Goal: Task Accomplishment & Management: Manage account settings

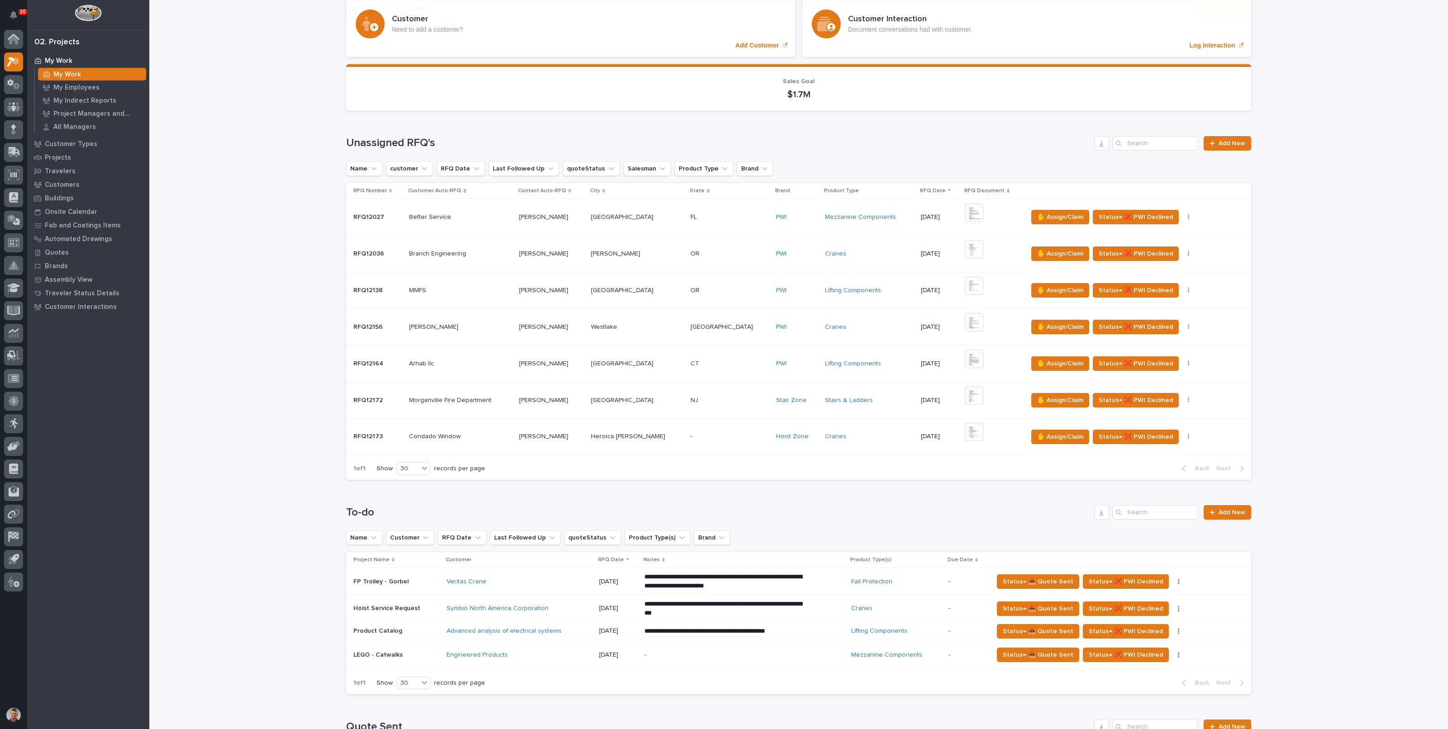
scroll to position [113, 0]
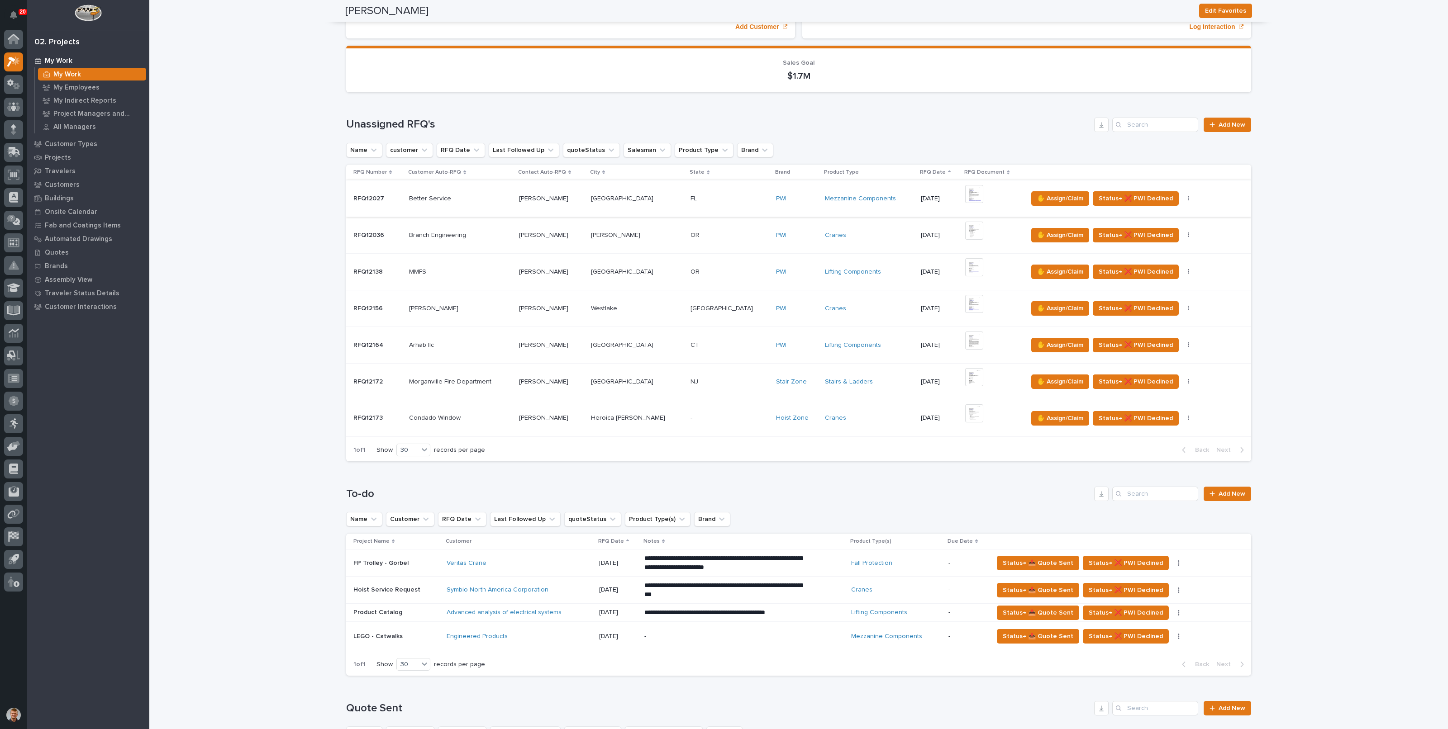
click at [965, 195] on img at bounding box center [974, 194] width 18 height 18
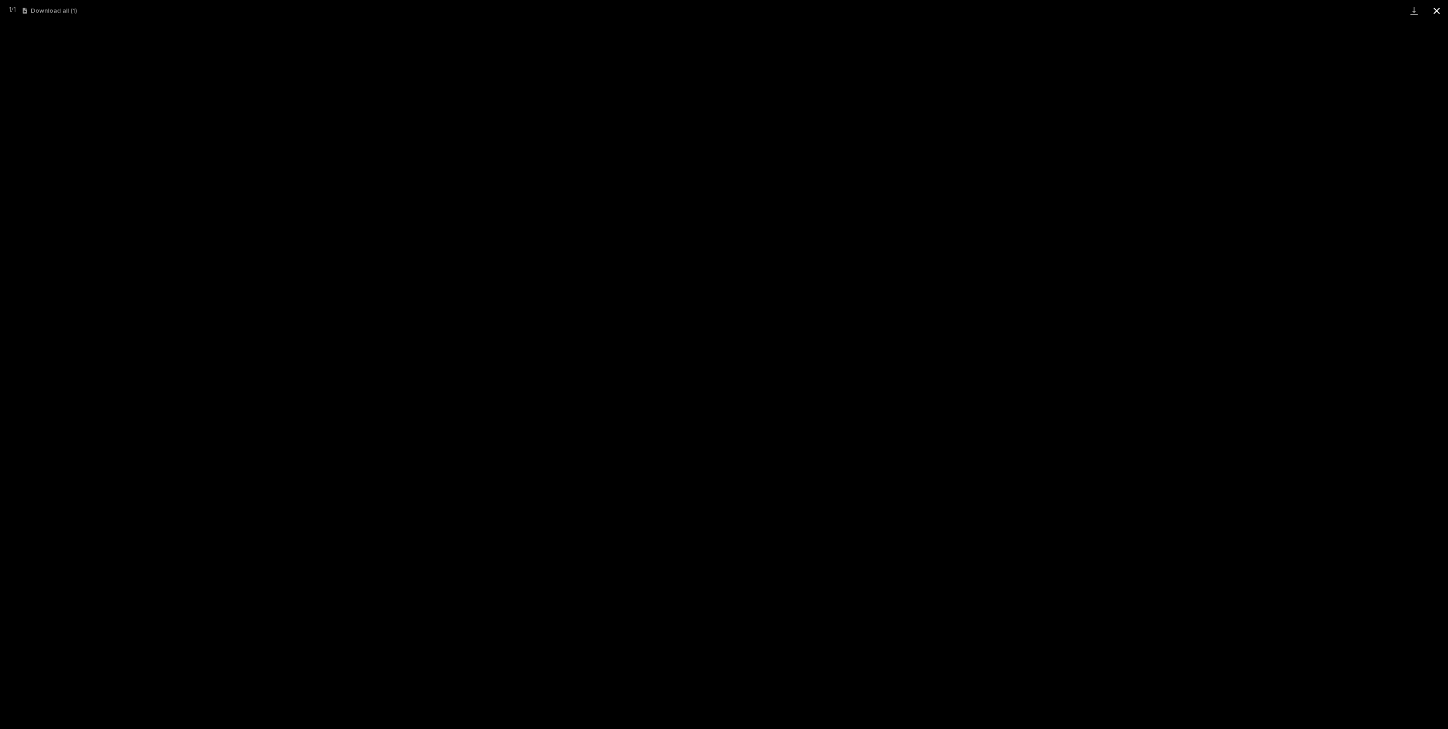
click at [1437, 10] on button "Close gallery" at bounding box center [1436, 10] width 23 height 21
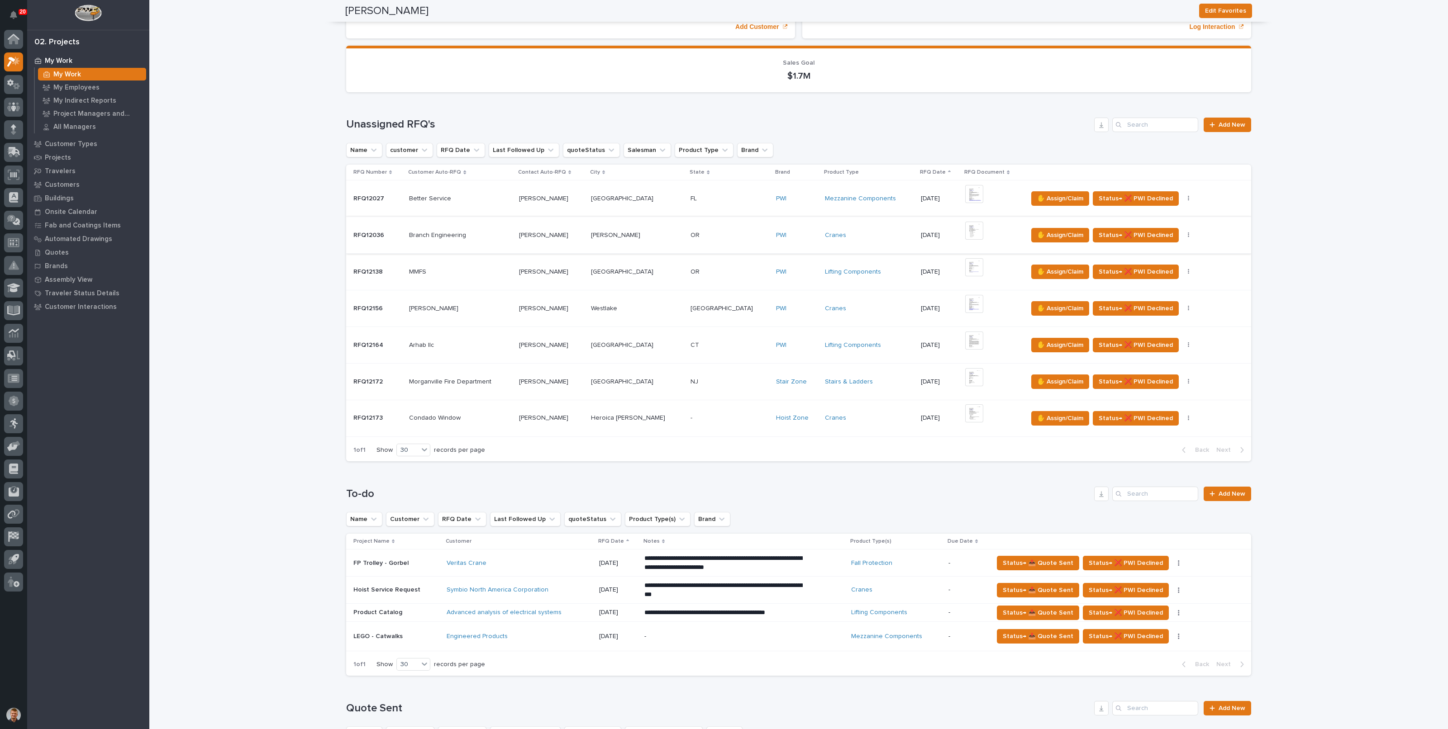
click at [965, 231] on img at bounding box center [974, 231] width 18 height 18
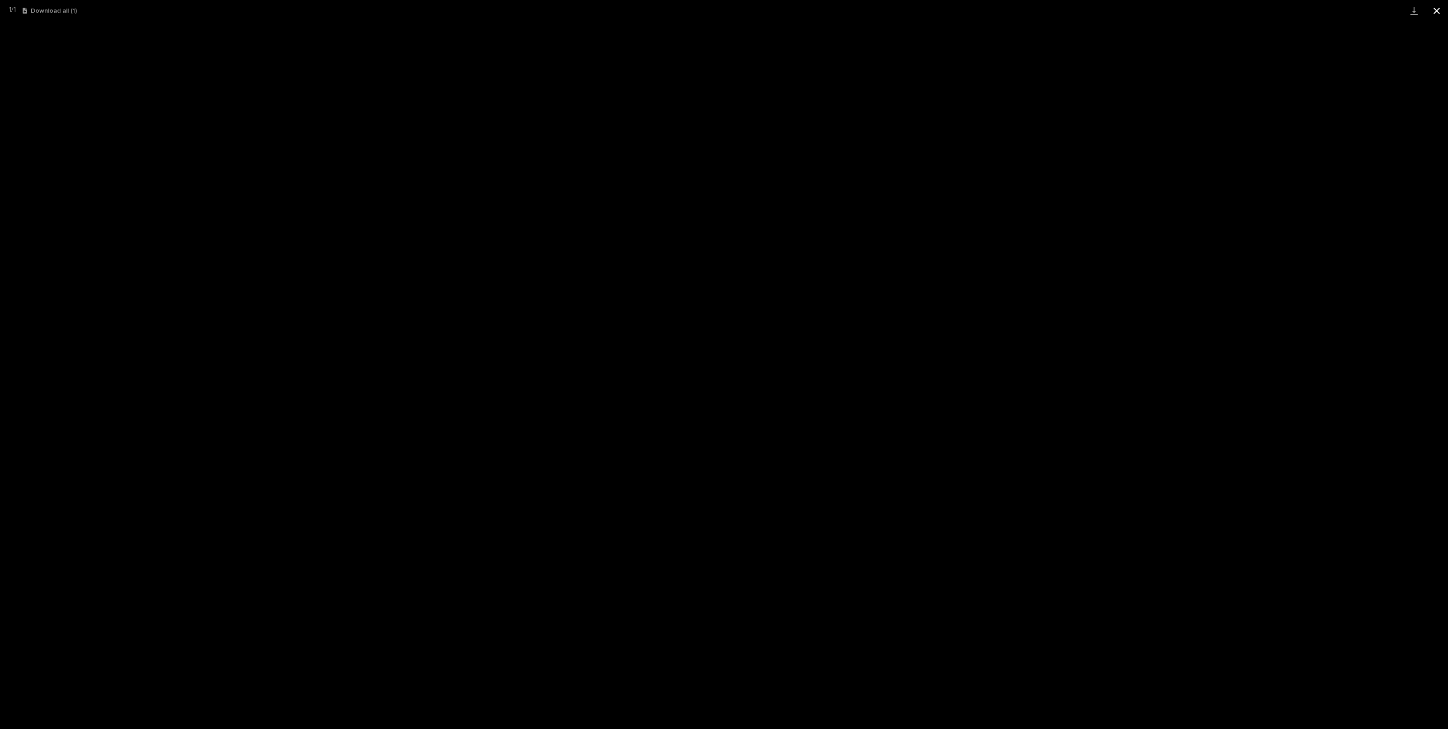
click at [1441, 12] on button "Close gallery" at bounding box center [1436, 10] width 23 height 21
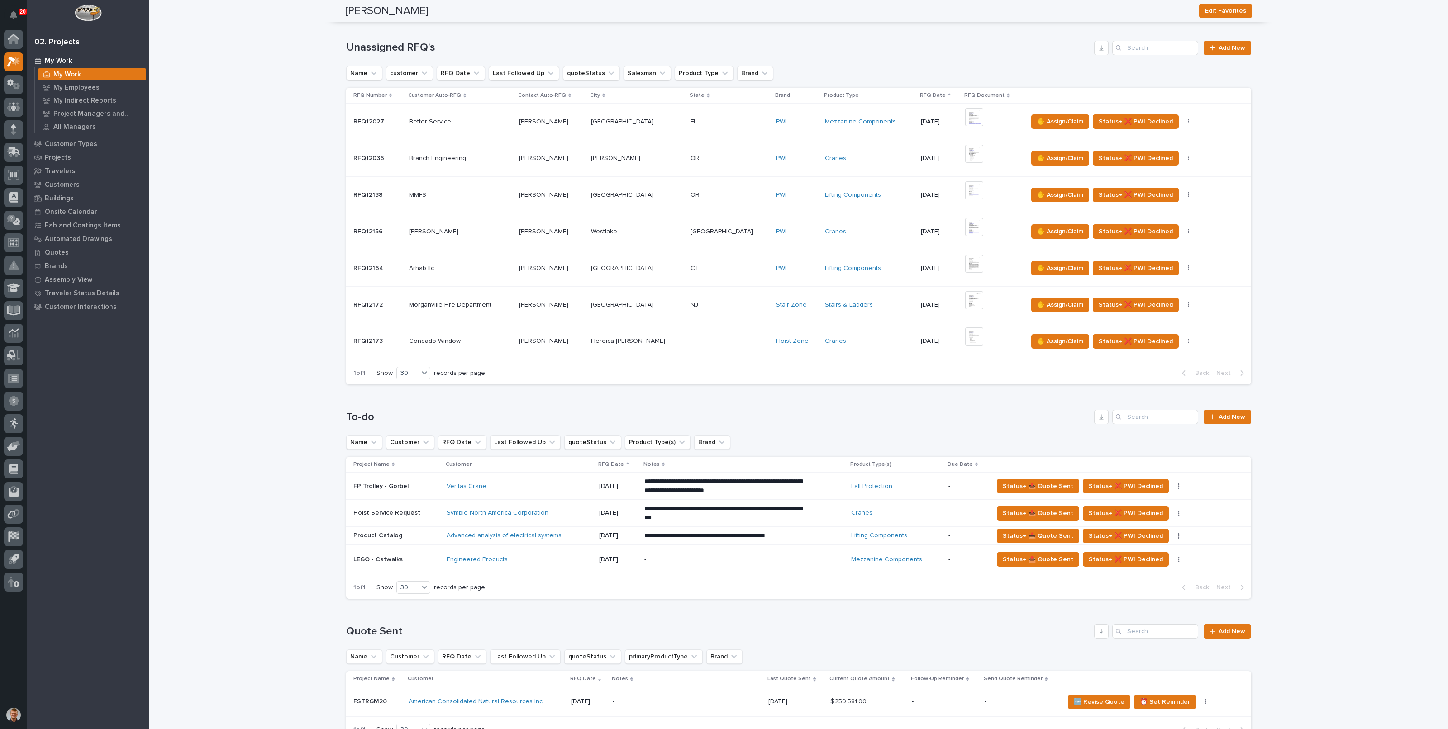
scroll to position [283, 0]
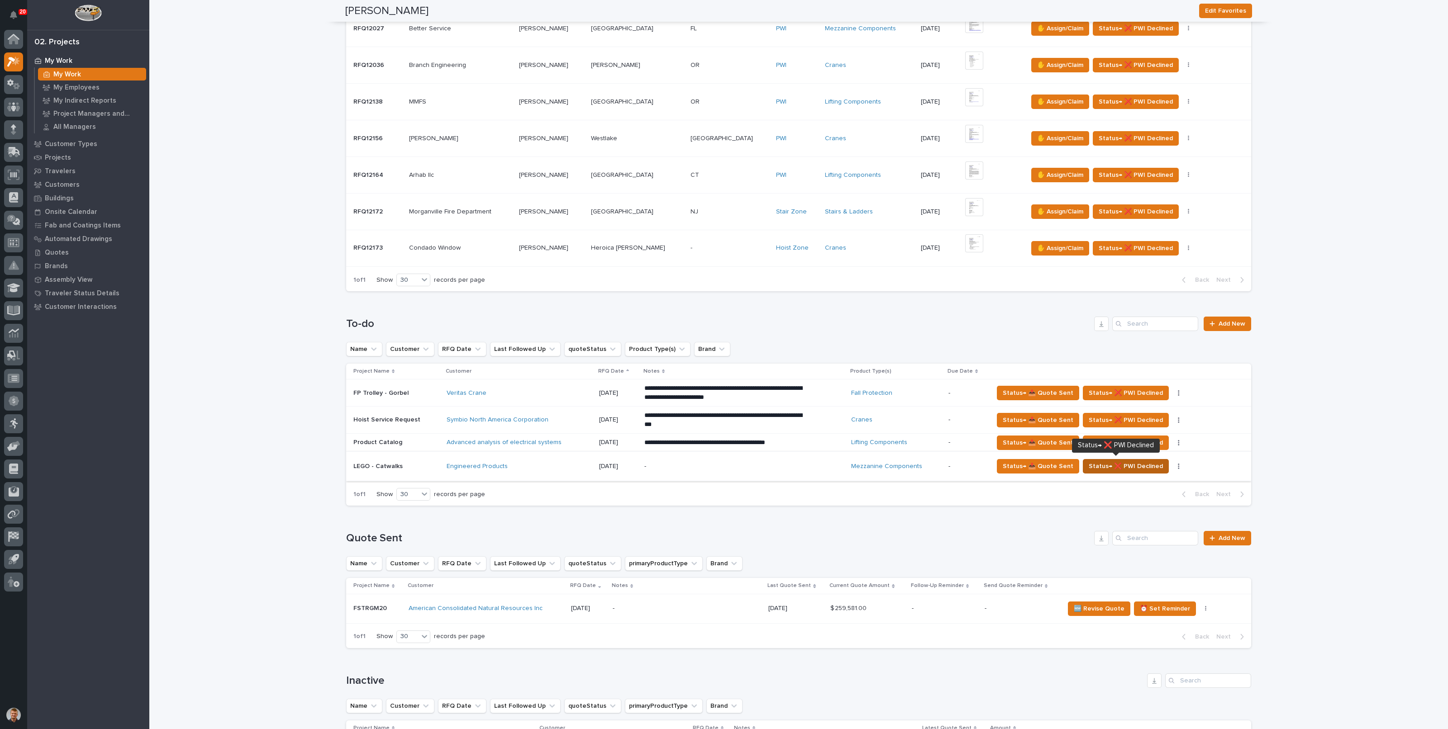
click at [1117, 462] on span "Status→ ❌ PWI Declined" at bounding box center [1126, 466] width 74 height 11
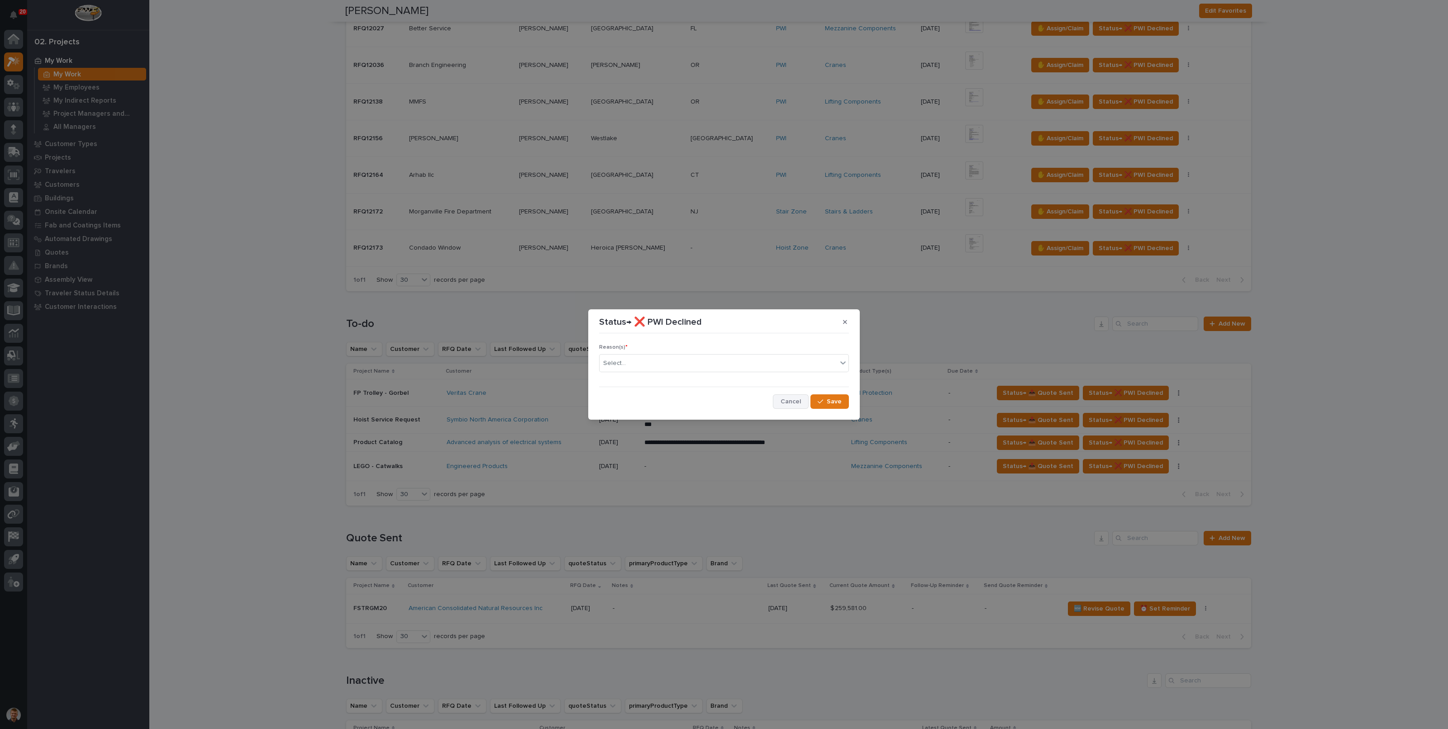
click at [787, 405] on span "Cancel" at bounding box center [791, 402] width 20 height 8
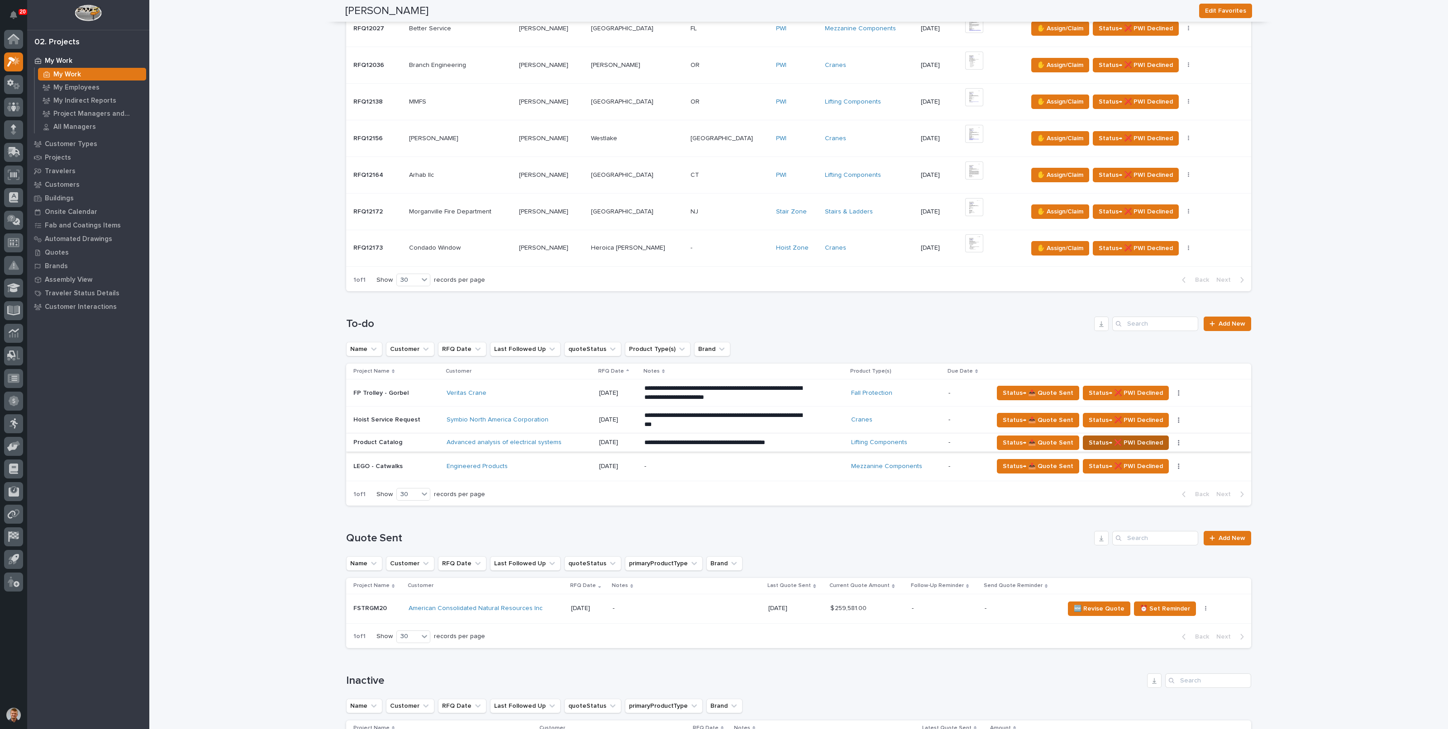
click at [1124, 438] on span "Status→ ❌ PWI Declined" at bounding box center [1126, 443] width 74 height 11
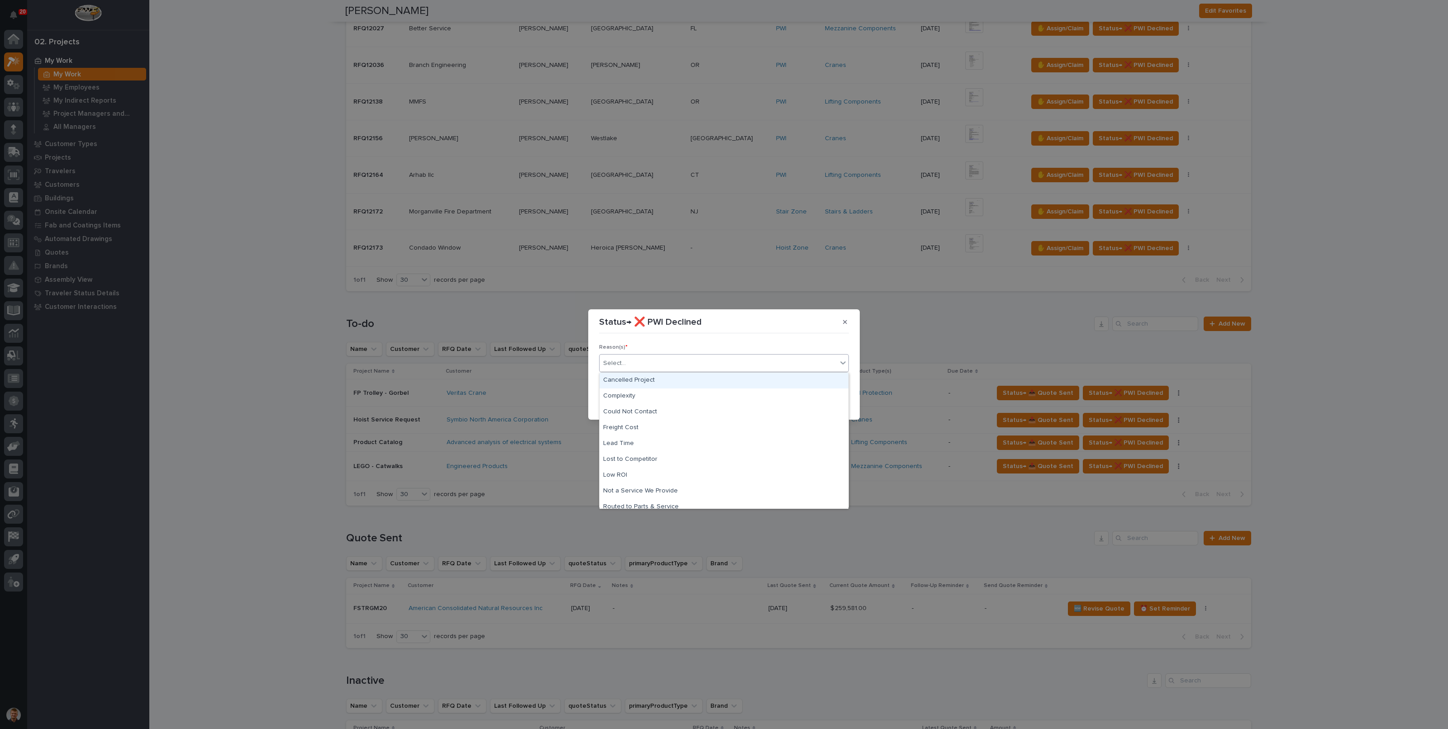
click at [691, 364] on div "Select..." at bounding box center [719, 363] width 238 height 15
click at [627, 412] on div "Could Not Contact" at bounding box center [724, 413] width 249 height 16
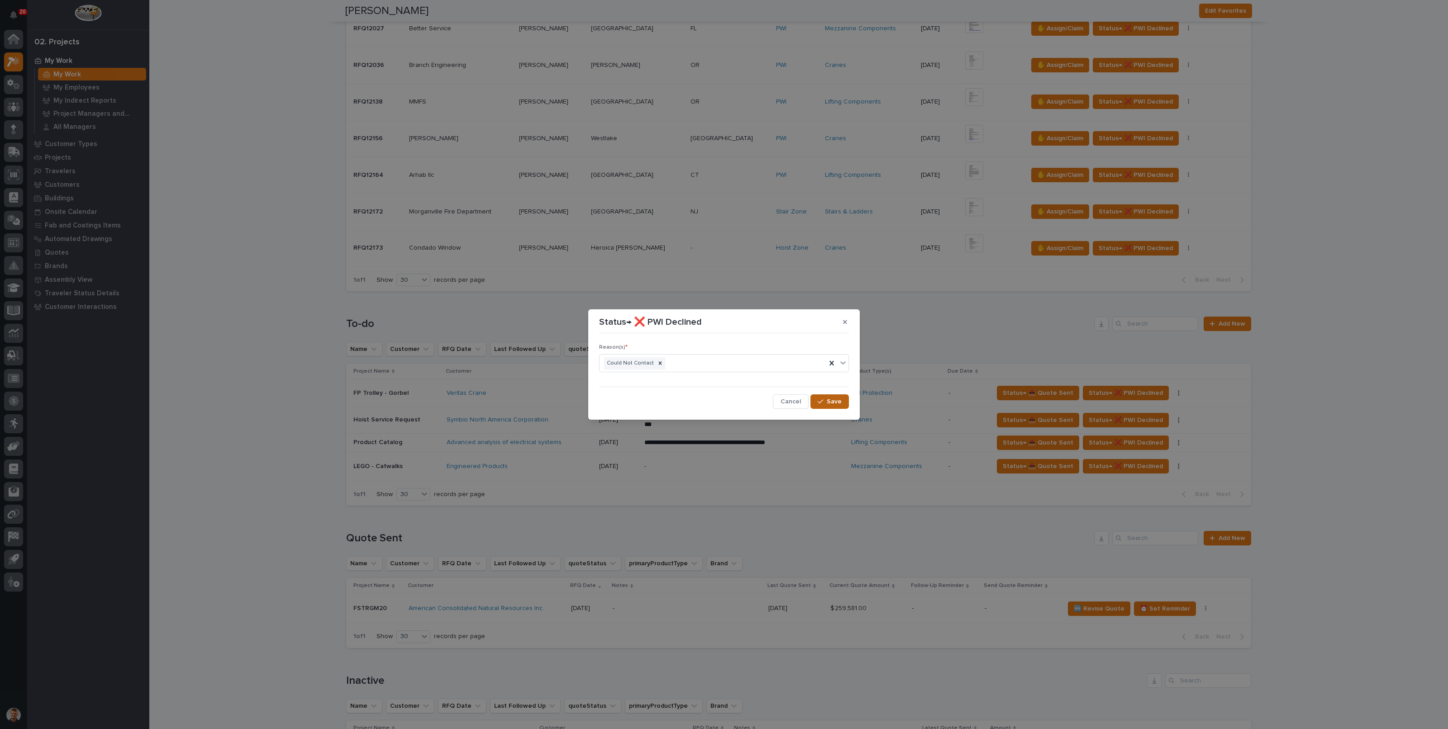
click at [837, 399] on span "Save" at bounding box center [834, 402] width 15 height 8
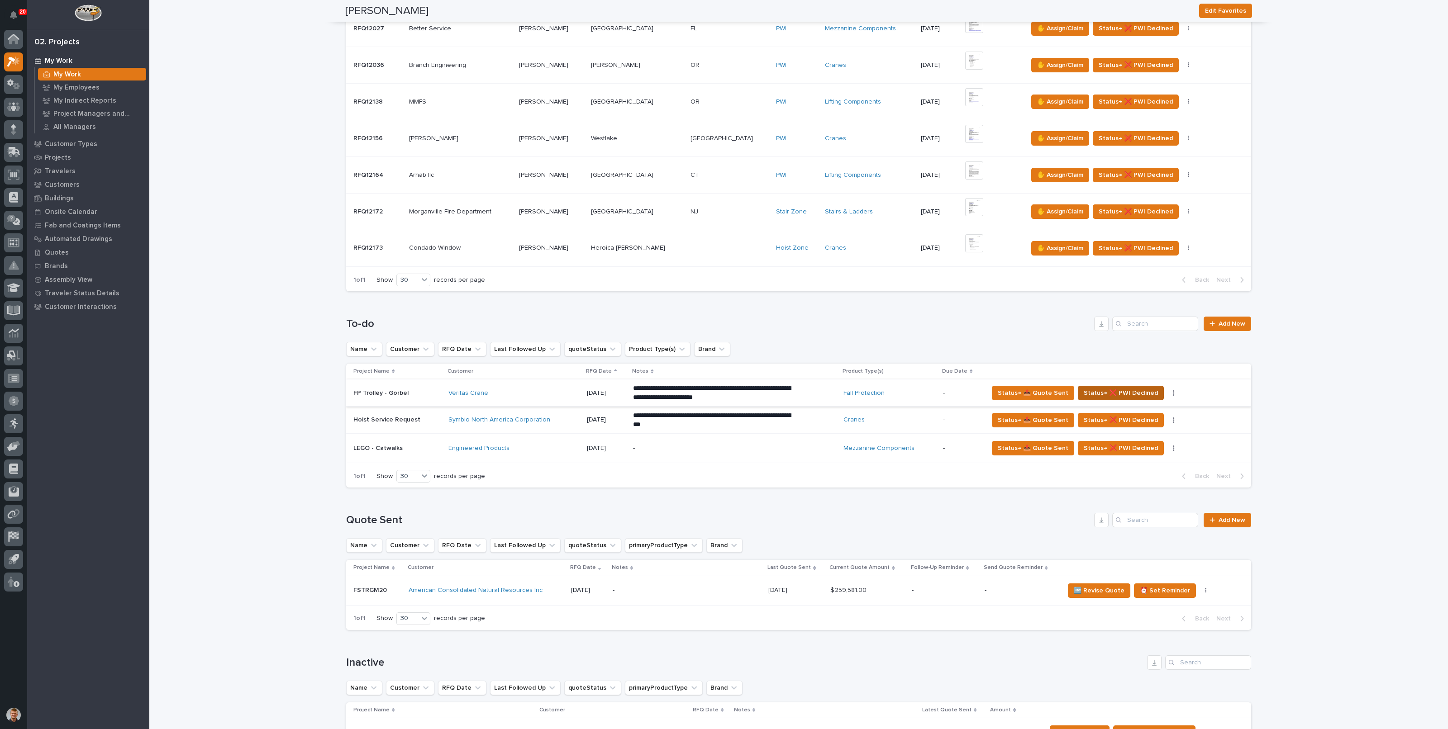
click at [1106, 392] on span "Status→ ❌ PWI Declined" at bounding box center [1121, 393] width 74 height 11
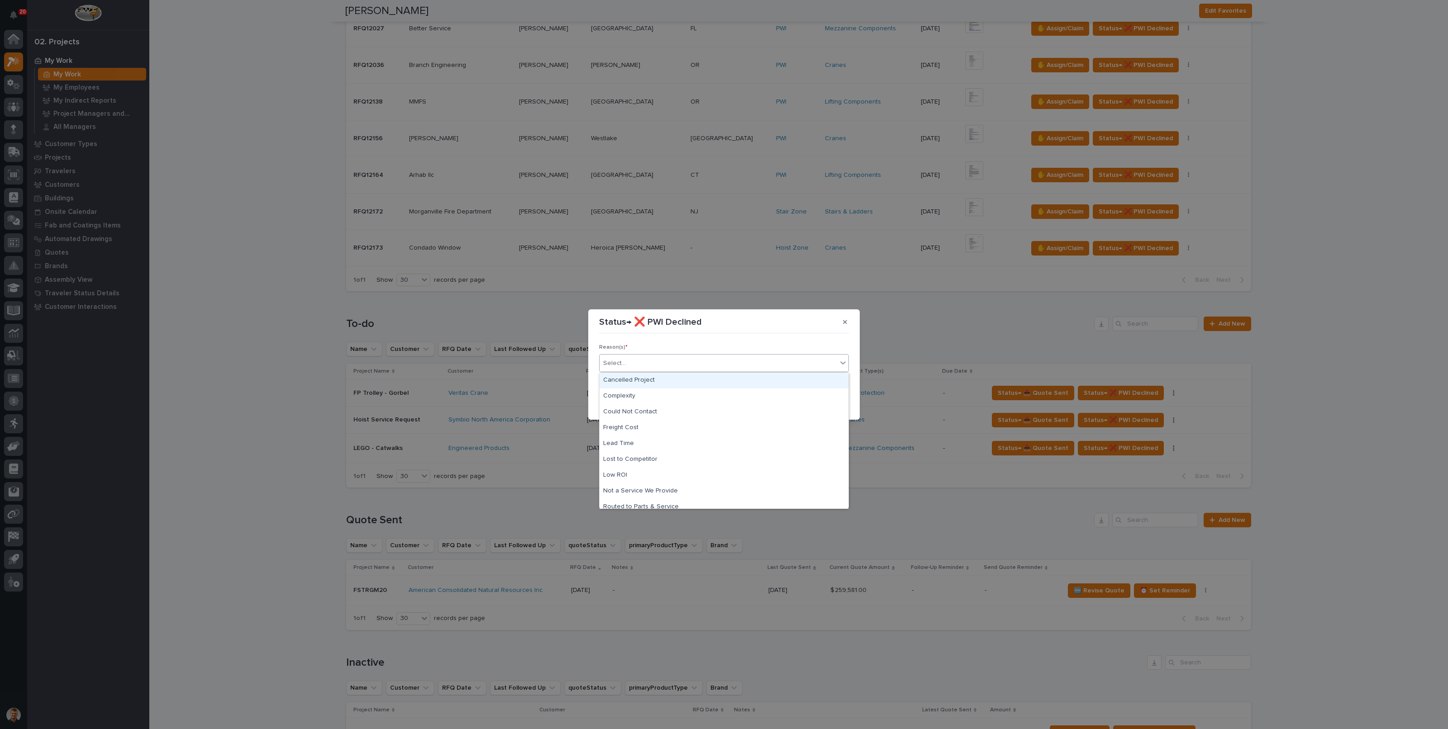
click at [758, 362] on div "Select..." at bounding box center [719, 363] width 238 height 15
click at [645, 408] on div "Could Not Contact" at bounding box center [724, 413] width 249 height 16
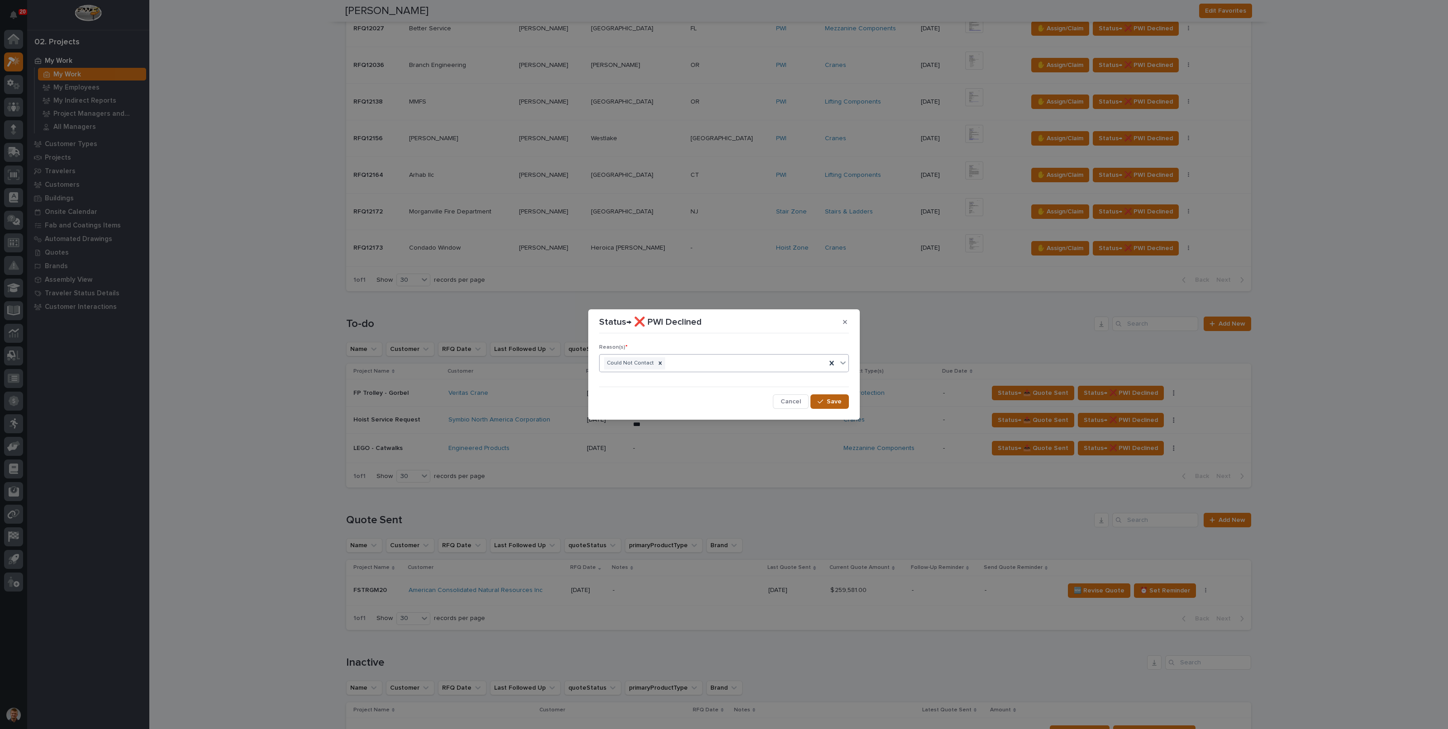
click at [845, 404] on button "Save" at bounding box center [829, 402] width 38 height 14
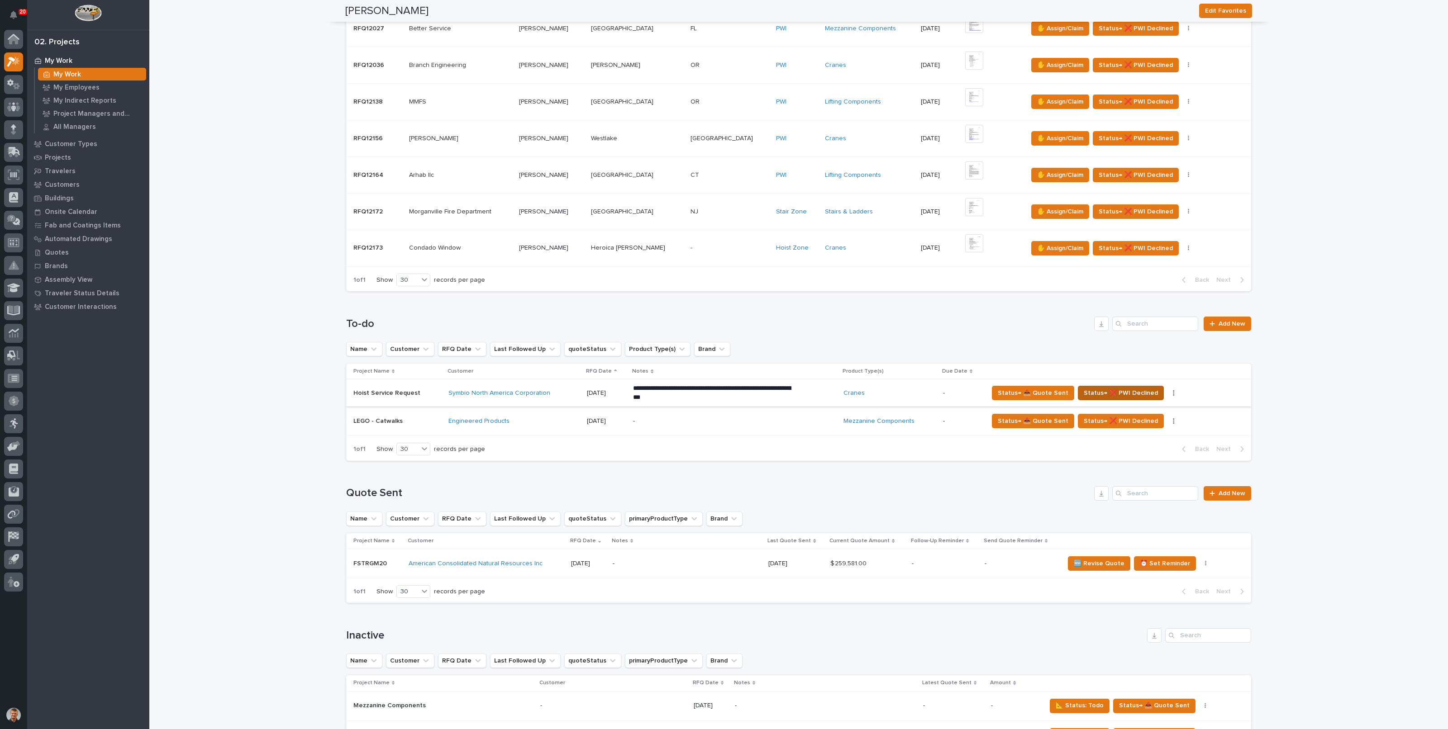
click at [1121, 389] on span "Status→ ❌ PWI Declined" at bounding box center [1121, 393] width 74 height 11
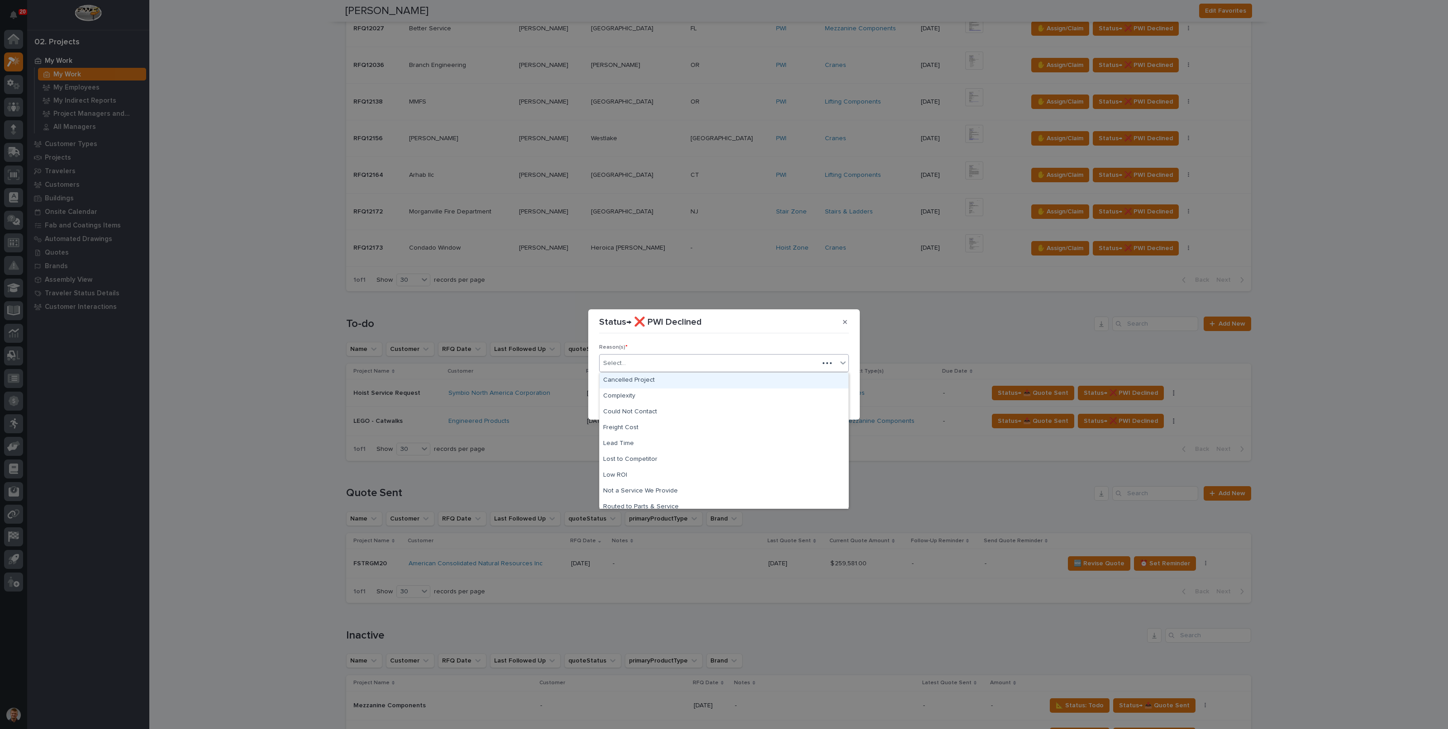
click at [787, 362] on div "Select..." at bounding box center [709, 363] width 219 height 15
click at [658, 405] on div "Could Not Contact" at bounding box center [724, 413] width 249 height 16
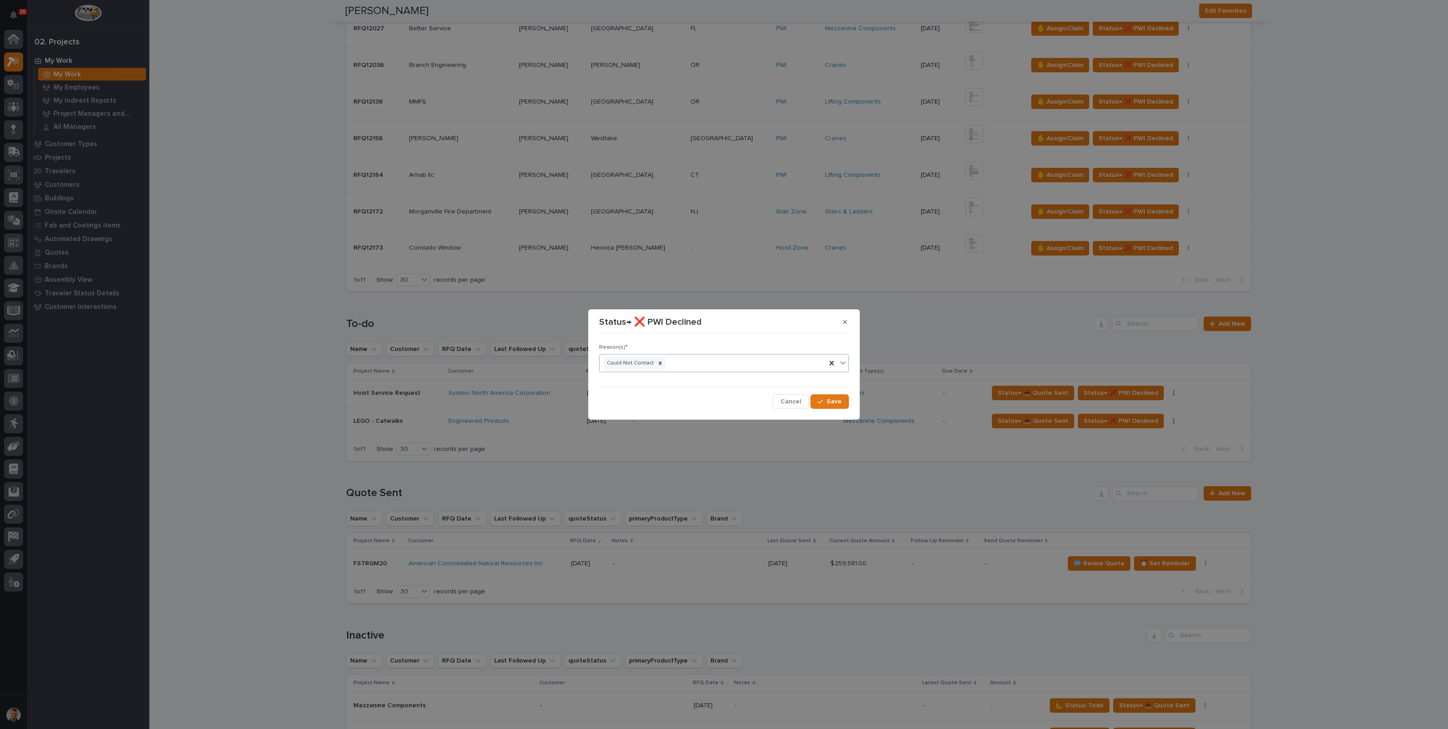
click at [857, 405] on section "Status→ ❌ PWI Declined Reason(s) * option Could Not Contact, selected. 0 result…" at bounding box center [724, 365] width 272 height 110
click at [846, 404] on button "Save" at bounding box center [829, 402] width 38 height 14
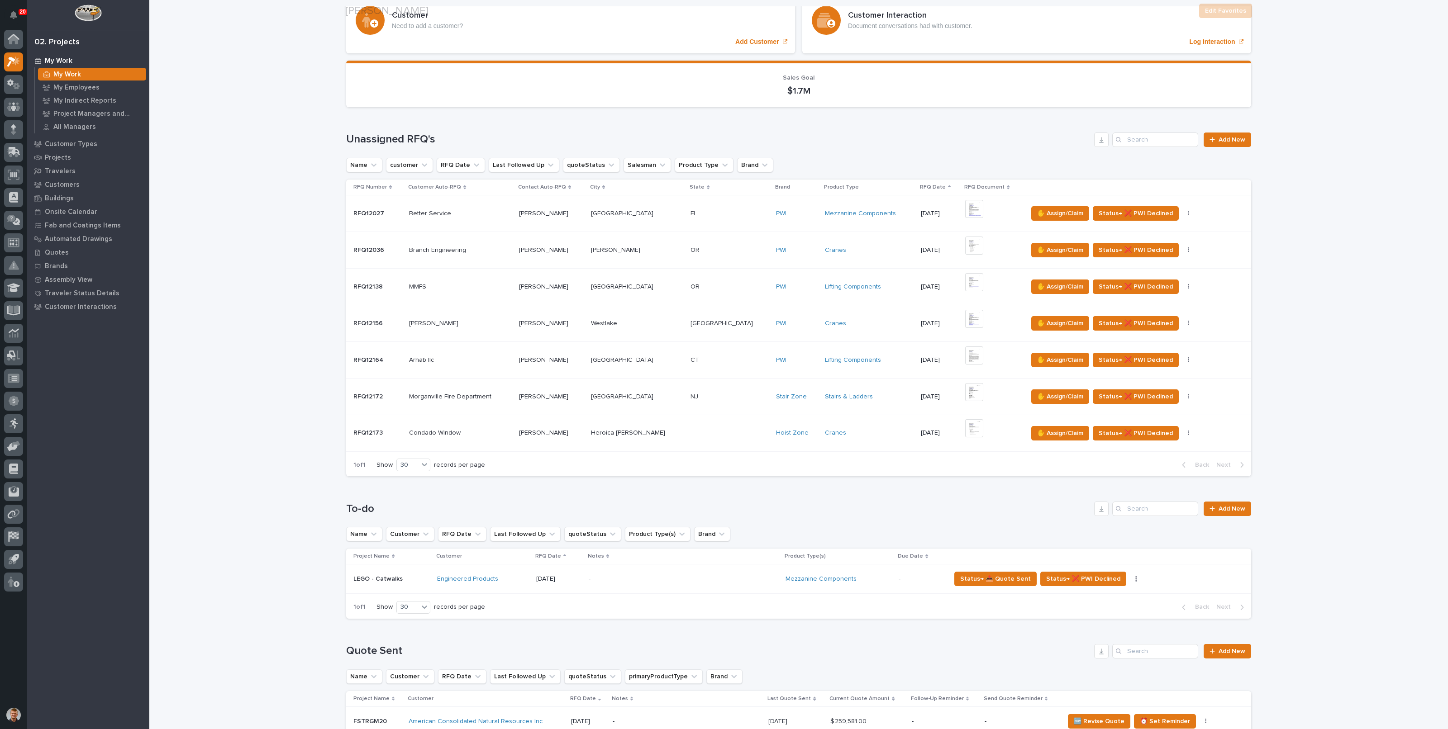
scroll to position [113, 0]
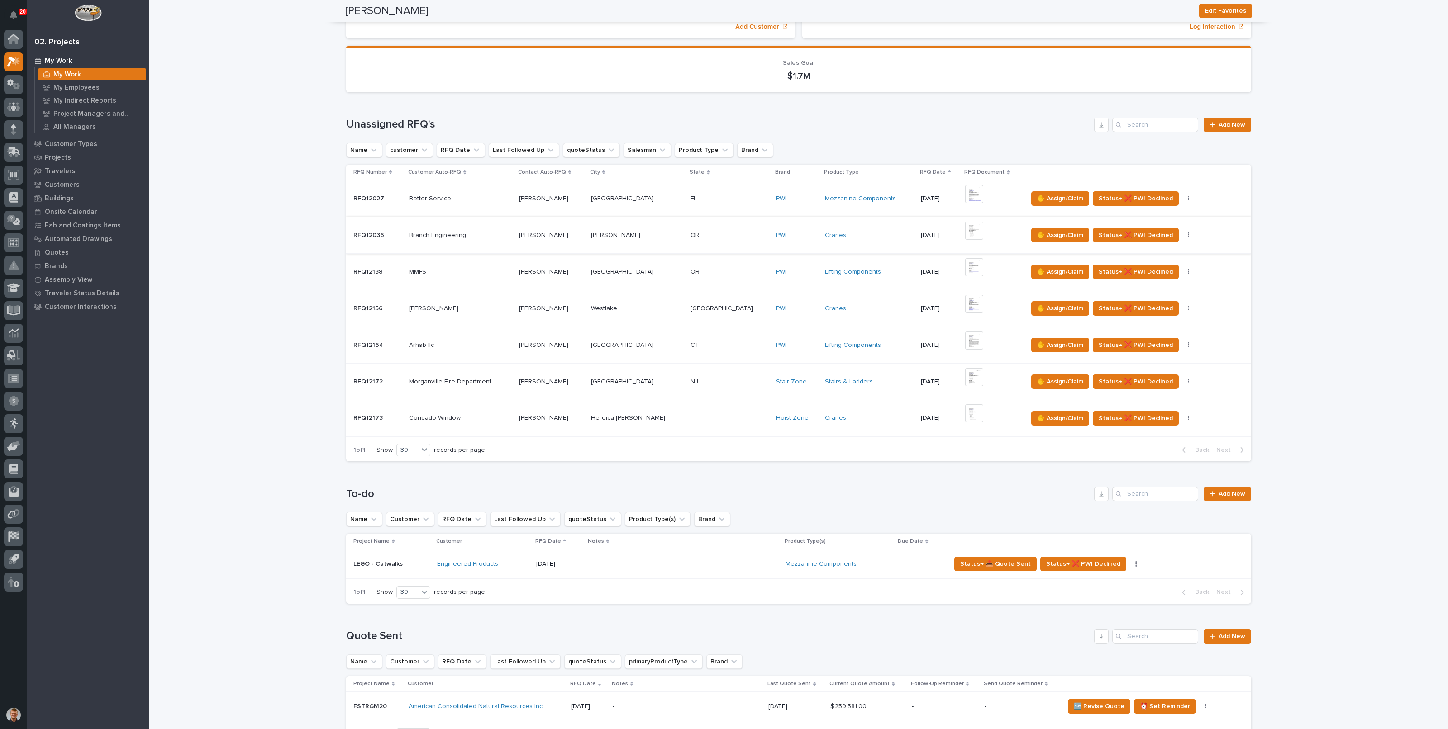
click at [965, 227] on img at bounding box center [974, 231] width 18 height 18
click at [965, 265] on img at bounding box center [974, 267] width 18 height 18
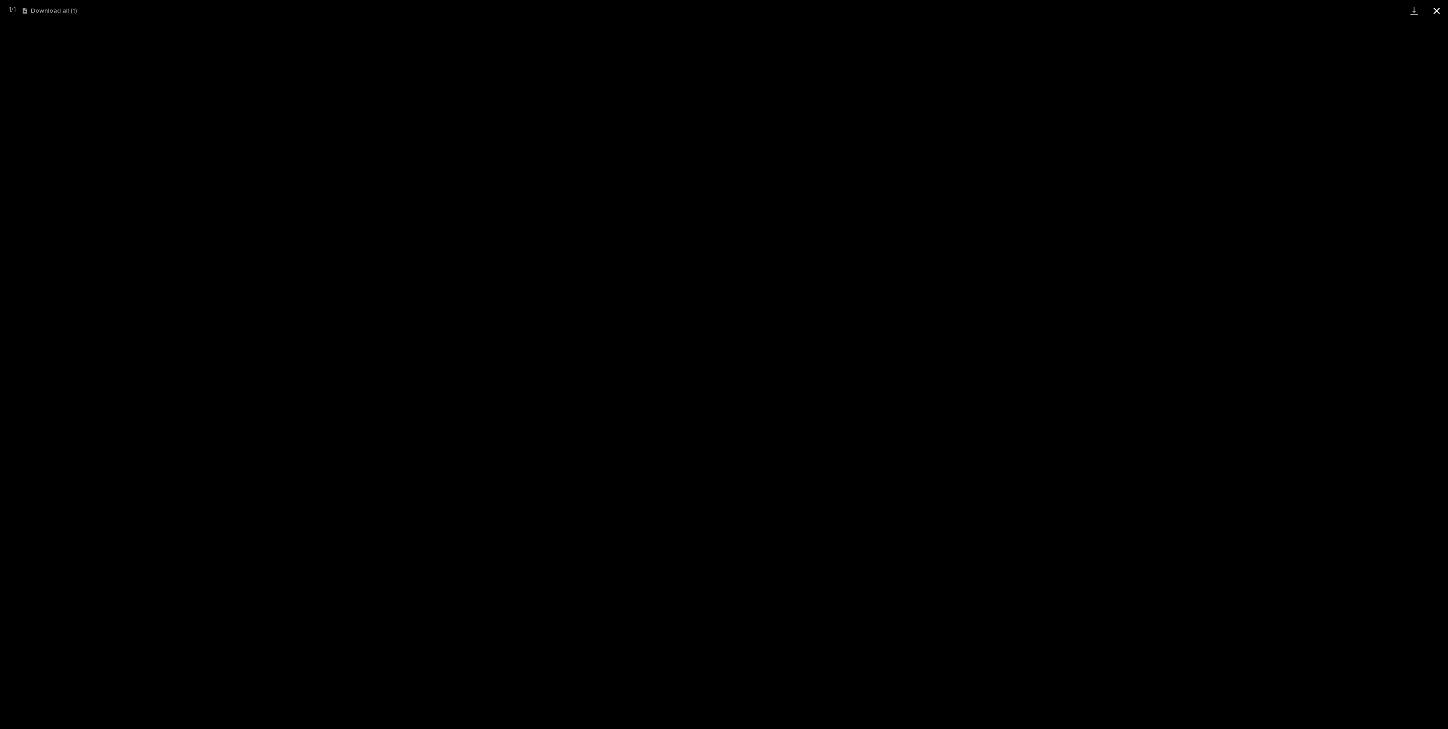
click at [1437, 12] on button "Close gallery" at bounding box center [1436, 10] width 23 height 21
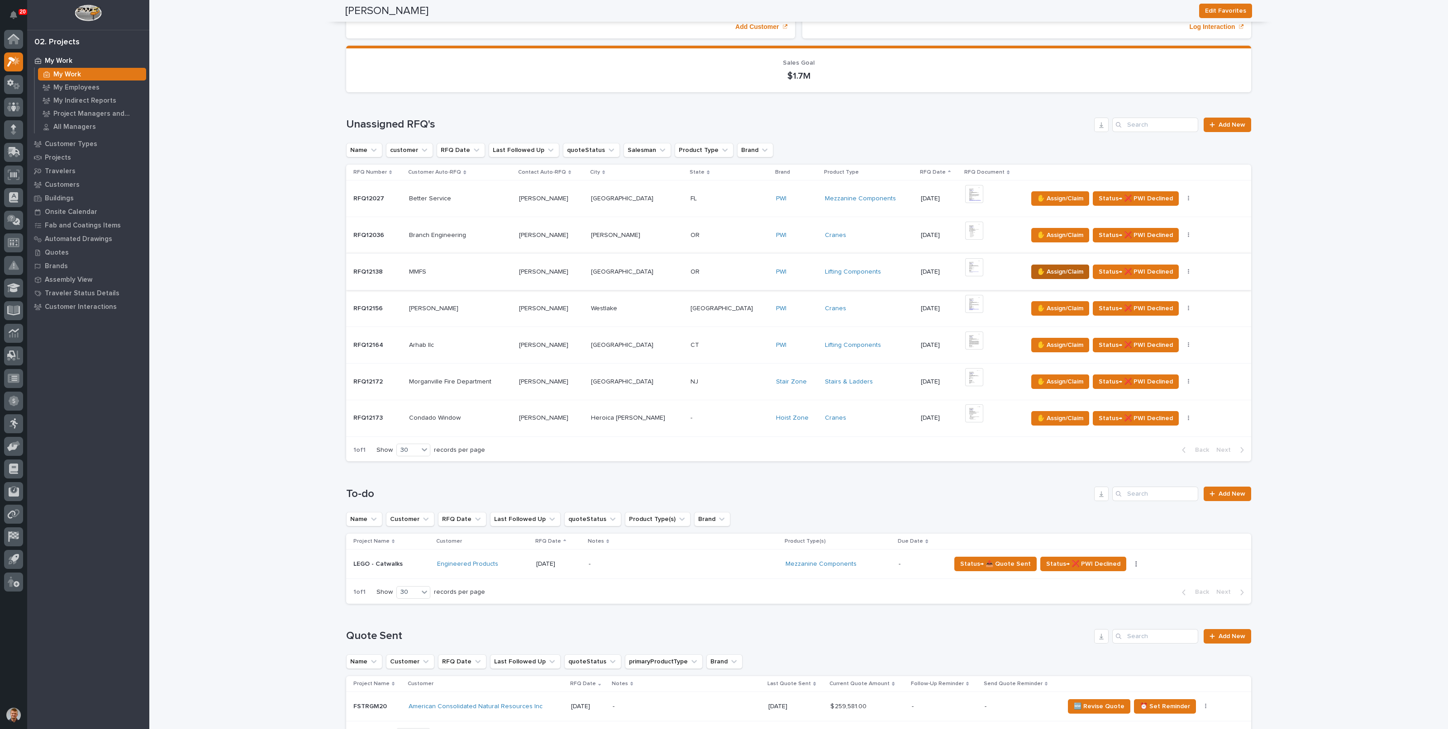
click at [1040, 269] on span "✋ Assign/Claim" at bounding box center [1060, 272] width 46 height 11
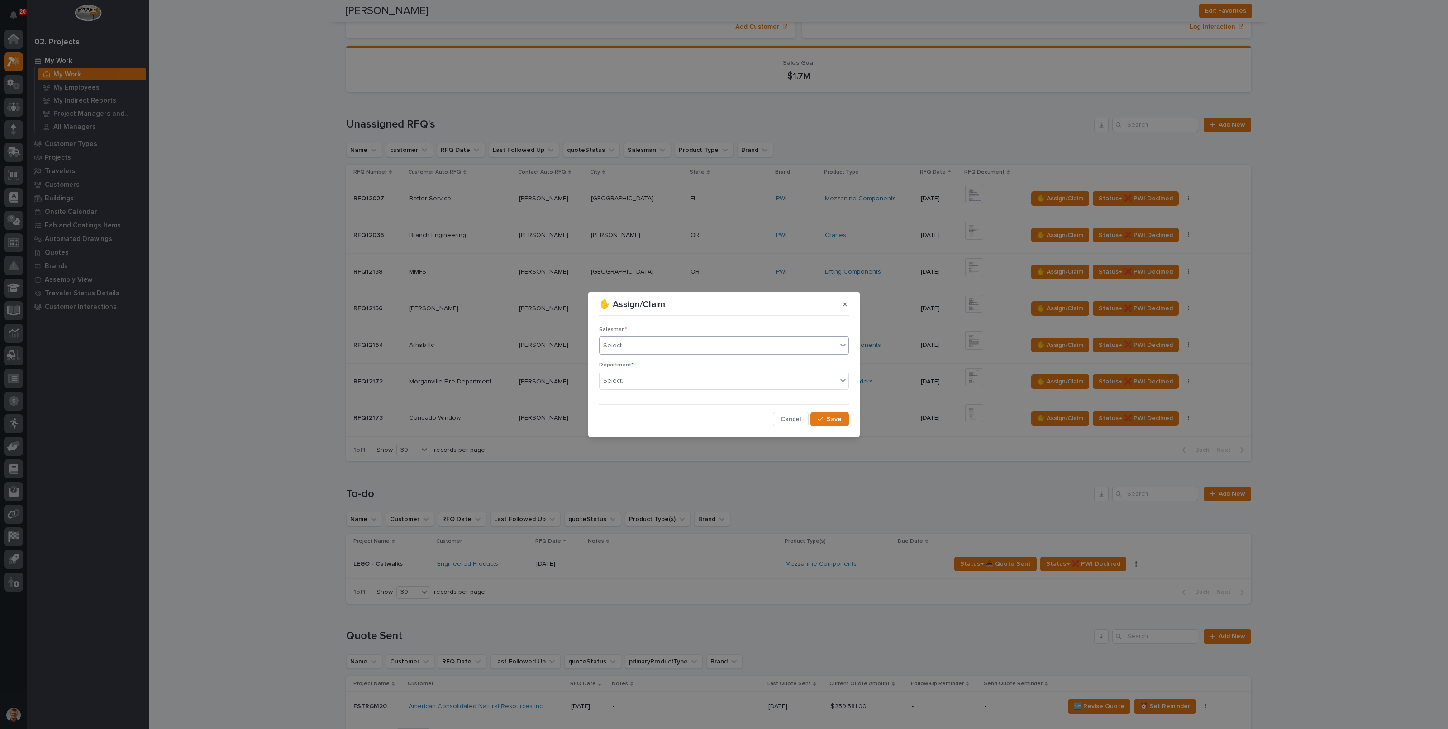
click at [662, 344] on div "Select..." at bounding box center [719, 345] width 238 height 15
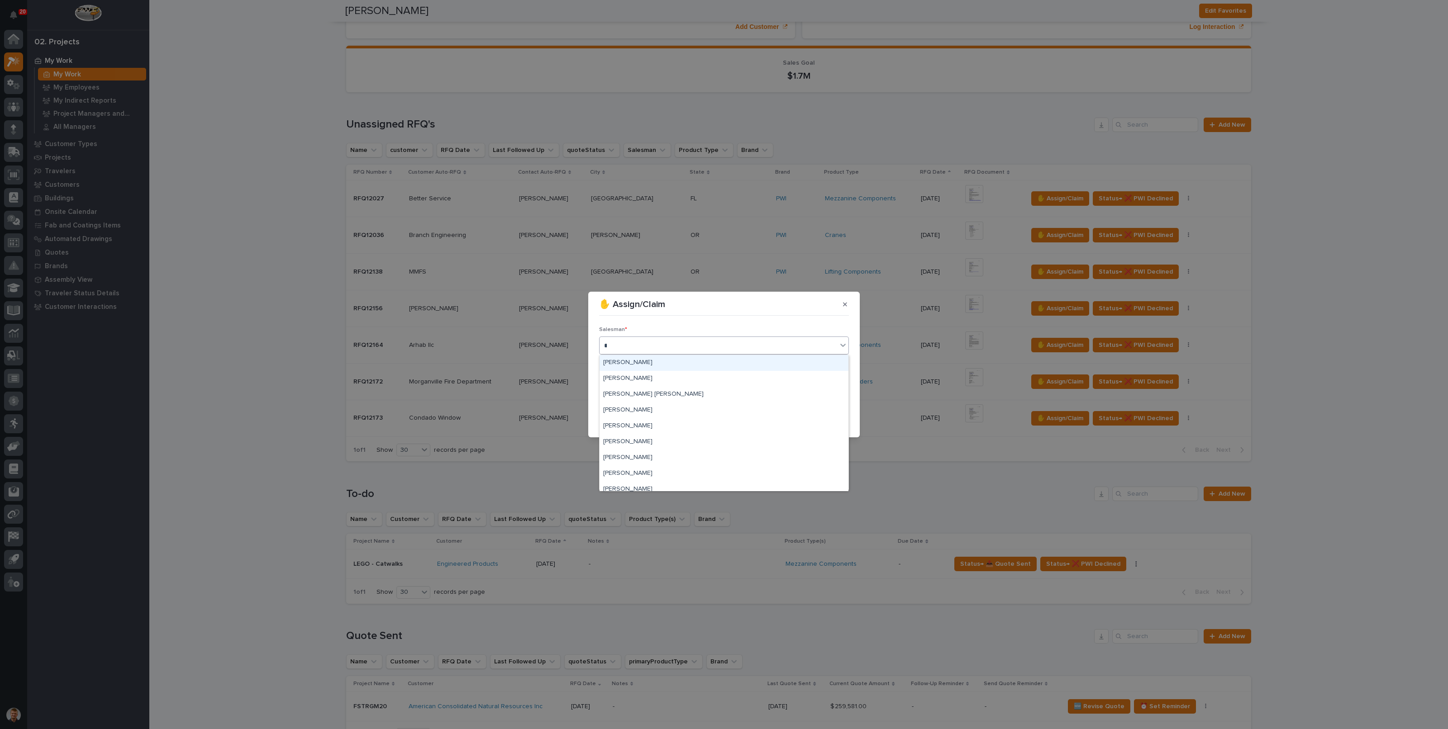
type input "**"
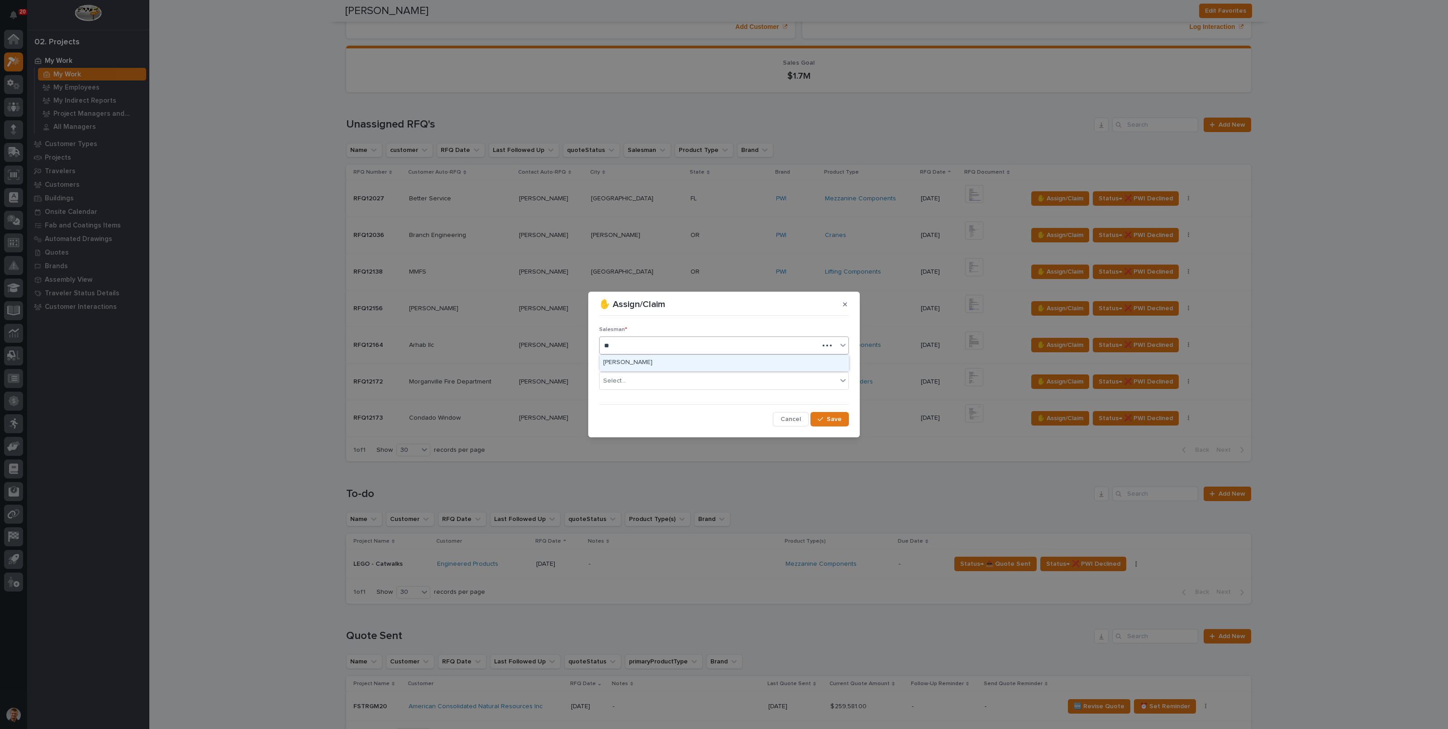
click at [653, 360] on div "[PERSON_NAME]" at bounding box center [724, 363] width 249 height 16
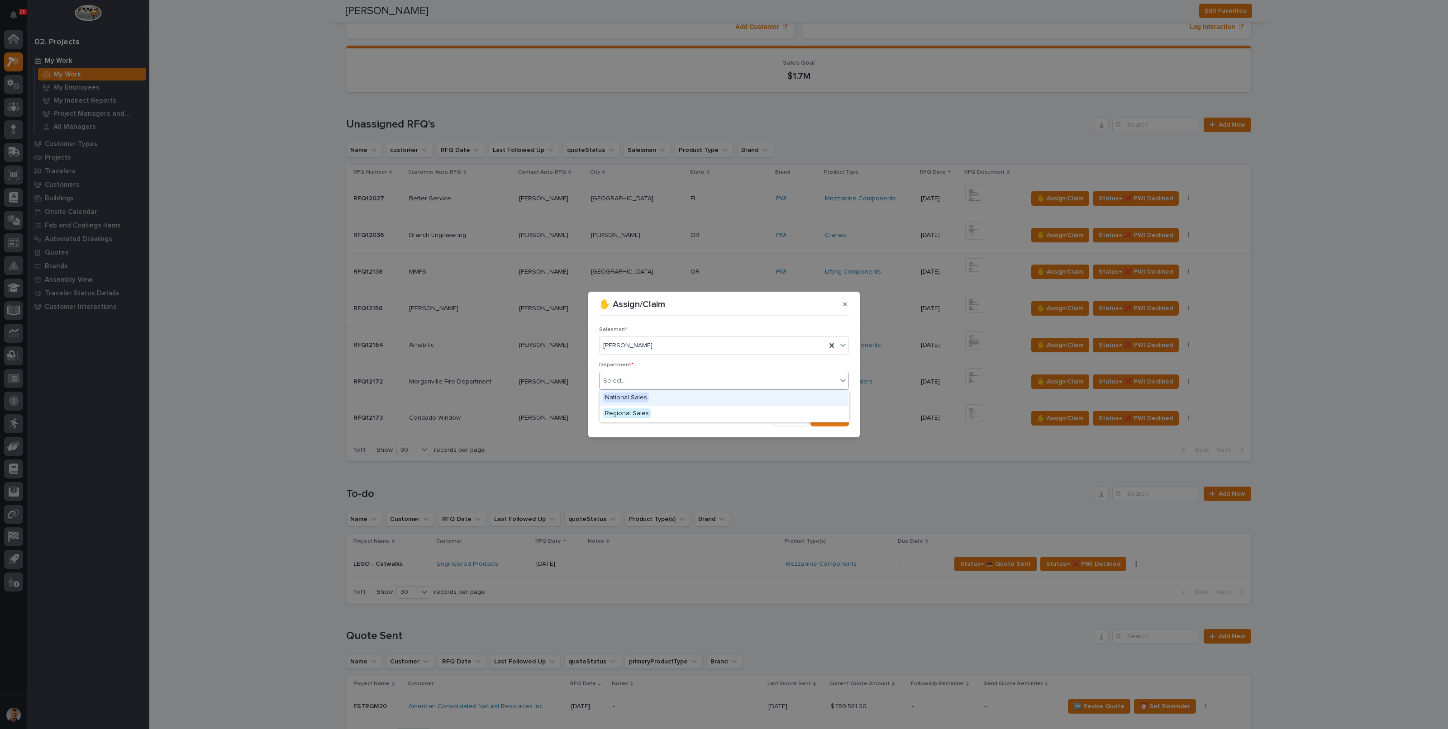
click at [643, 378] on div "Select..." at bounding box center [719, 381] width 238 height 15
click at [634, 397] on span "National Sales" at bounding box center [626, 398] width 46 height 10
click at [831, 415] on span "Save" at bounding box center [834, 419] width 15 height 8
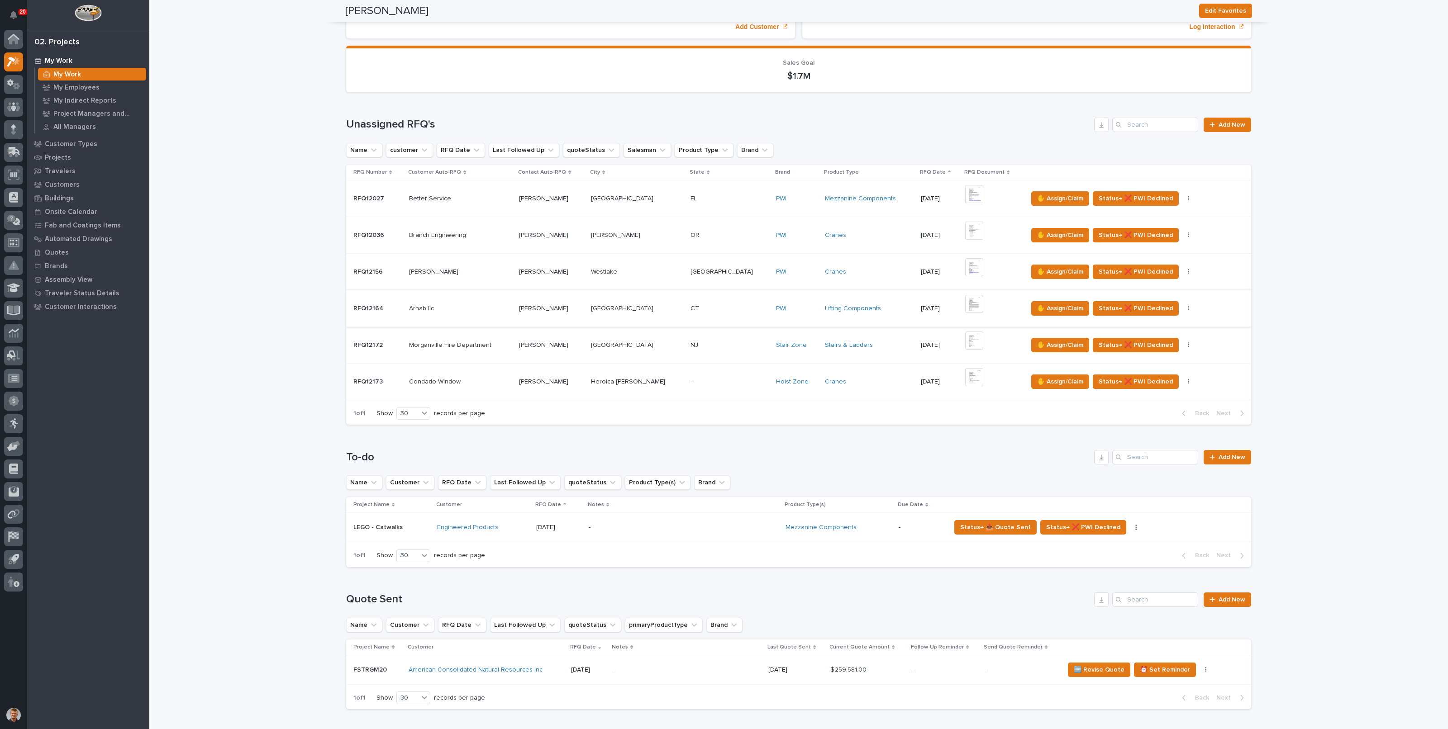
click at [965, 300] on img at bounding box center [974, 304] width 18 height 18
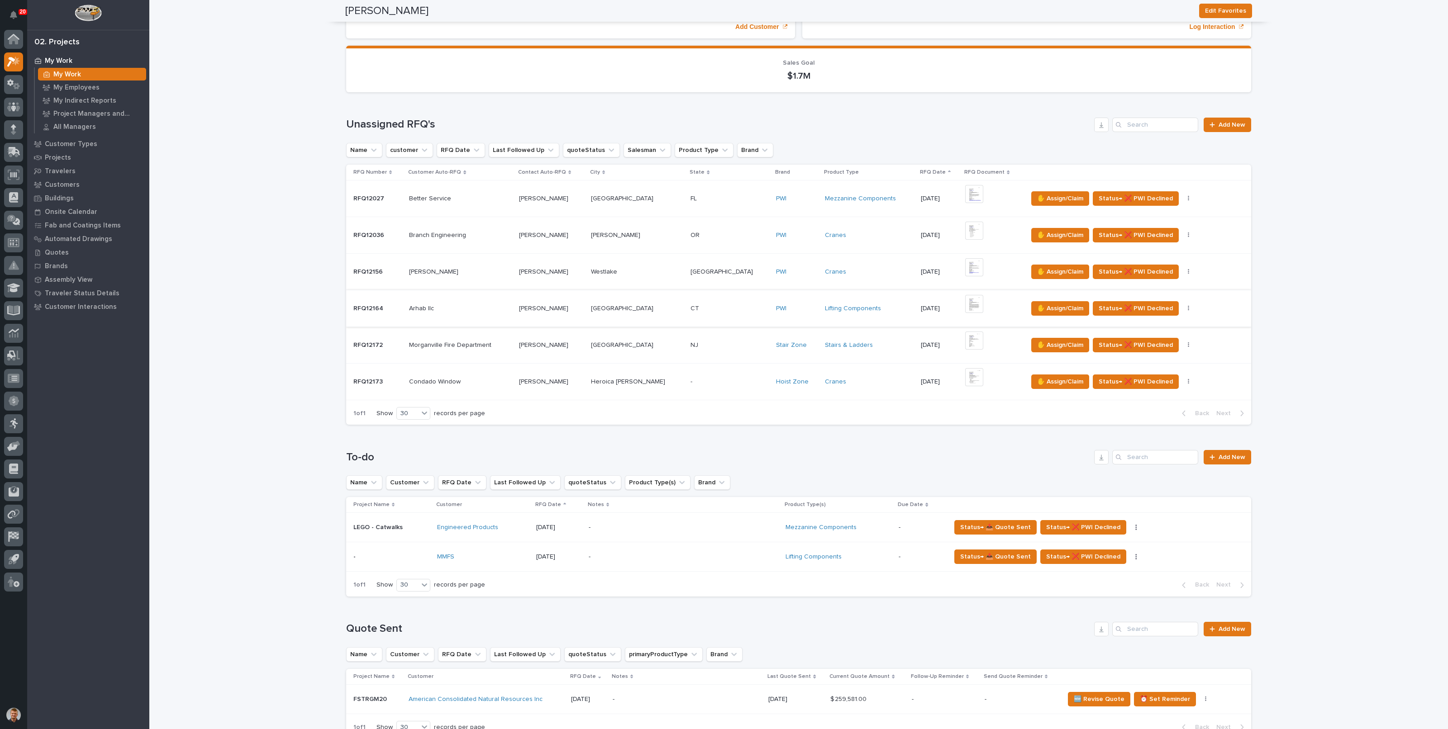
click at [965, 304] on img at bounding box center [974, 304] width 18 height 18
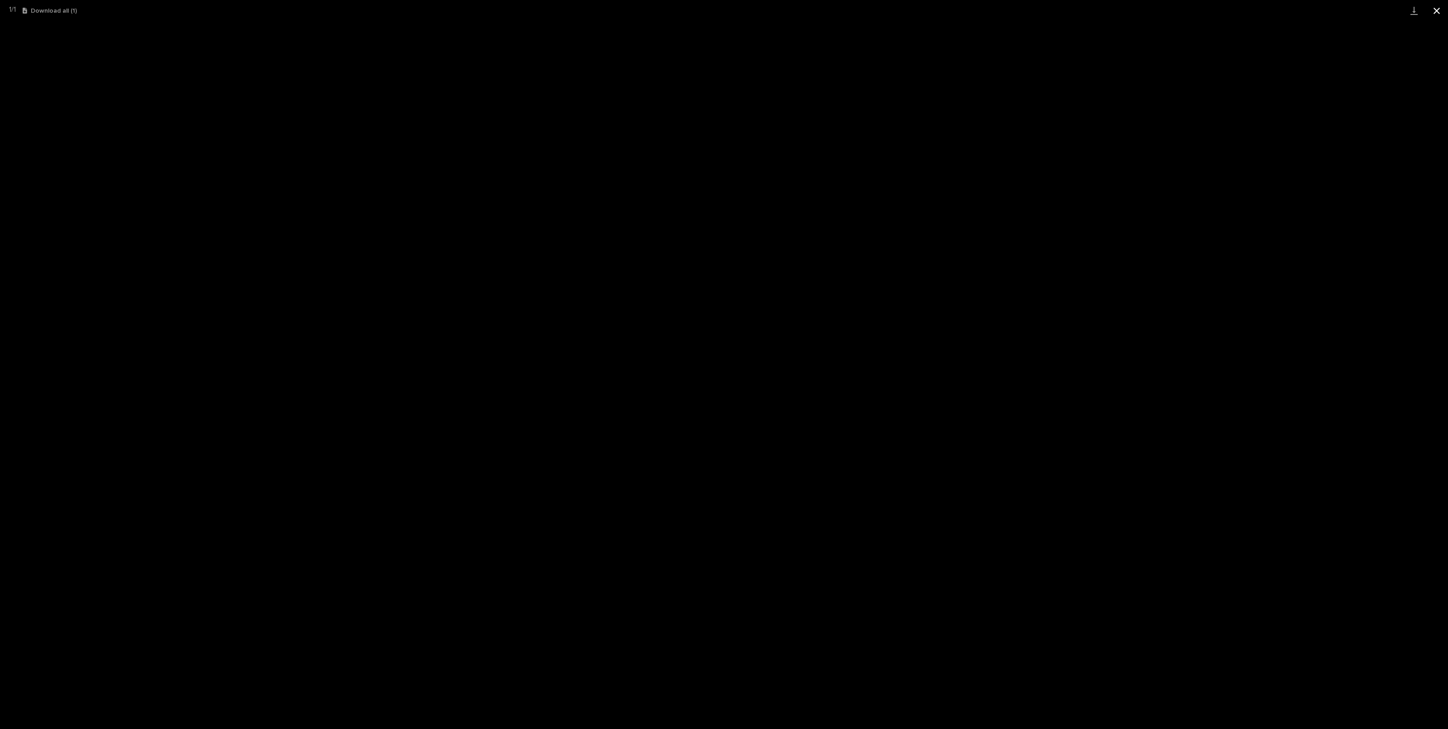
click at [1438, 5] on button "Close gallery" at bounding box center [1436, 10] width 23 height 21
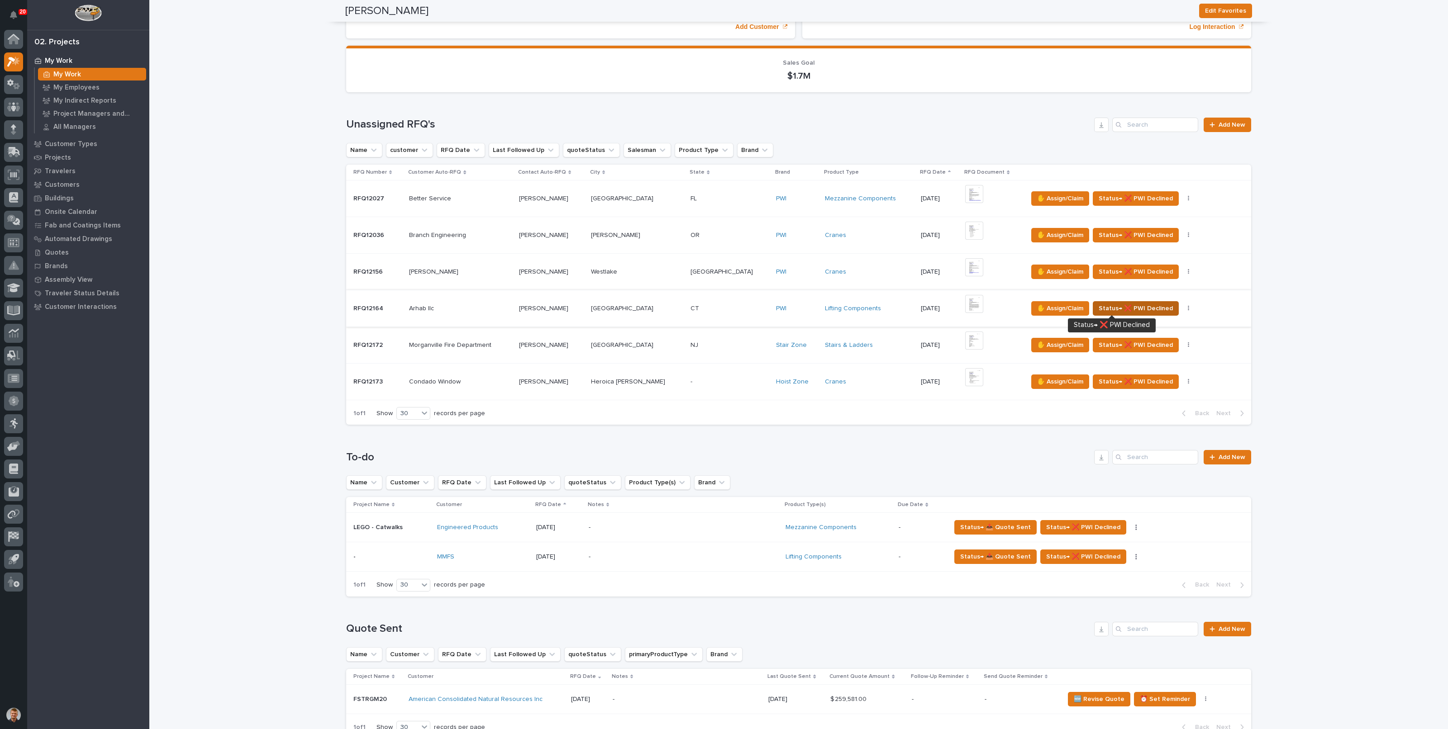
click at [1105, 306] on span "Status→ ❌ PWI Declined" at bounding box center [1136, 308] width 74 height 11
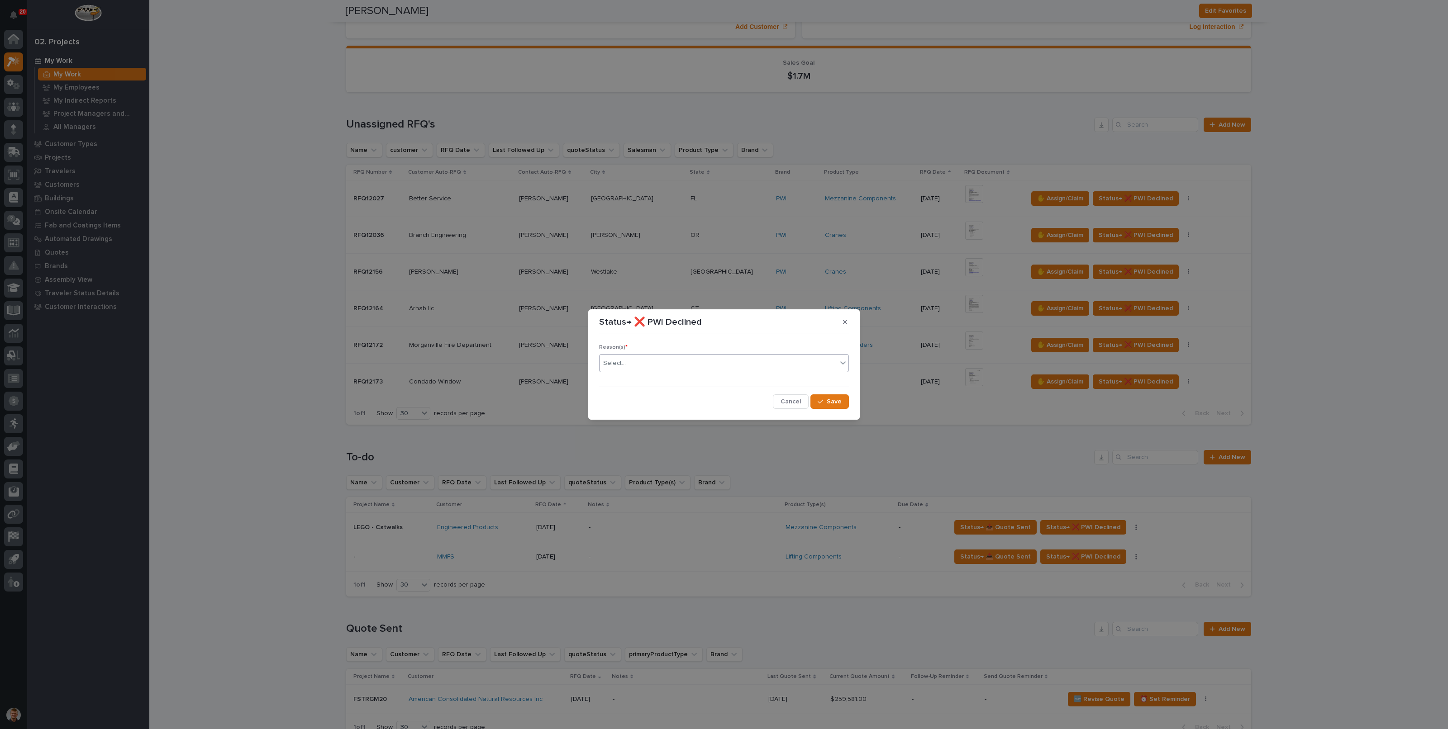
click at [721, 364] on div "Select..." at bounding box center [719, 363] width 238 height 15
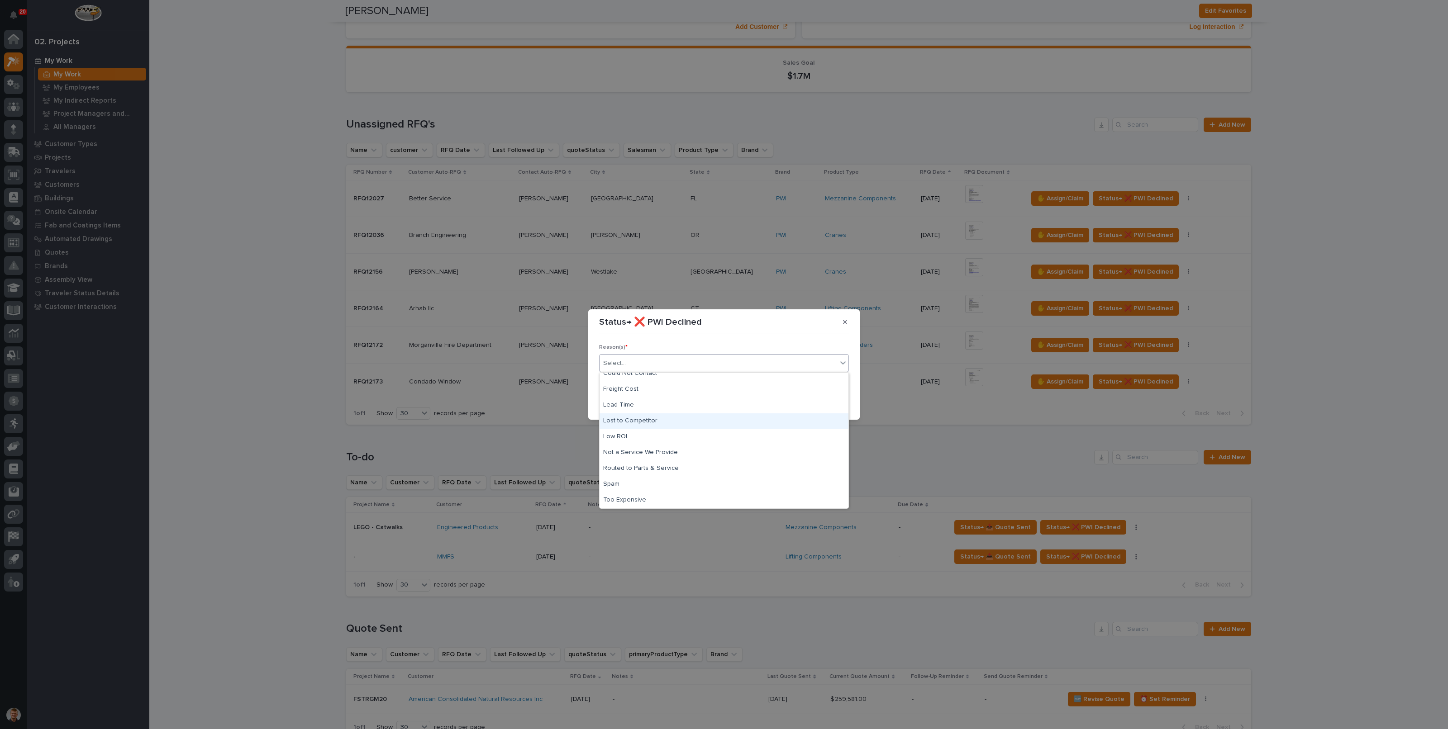
scroll to position [0, 0]
click at [676, 400] on div "Complexity" at bounding box center [724, 397] width 249 height 16
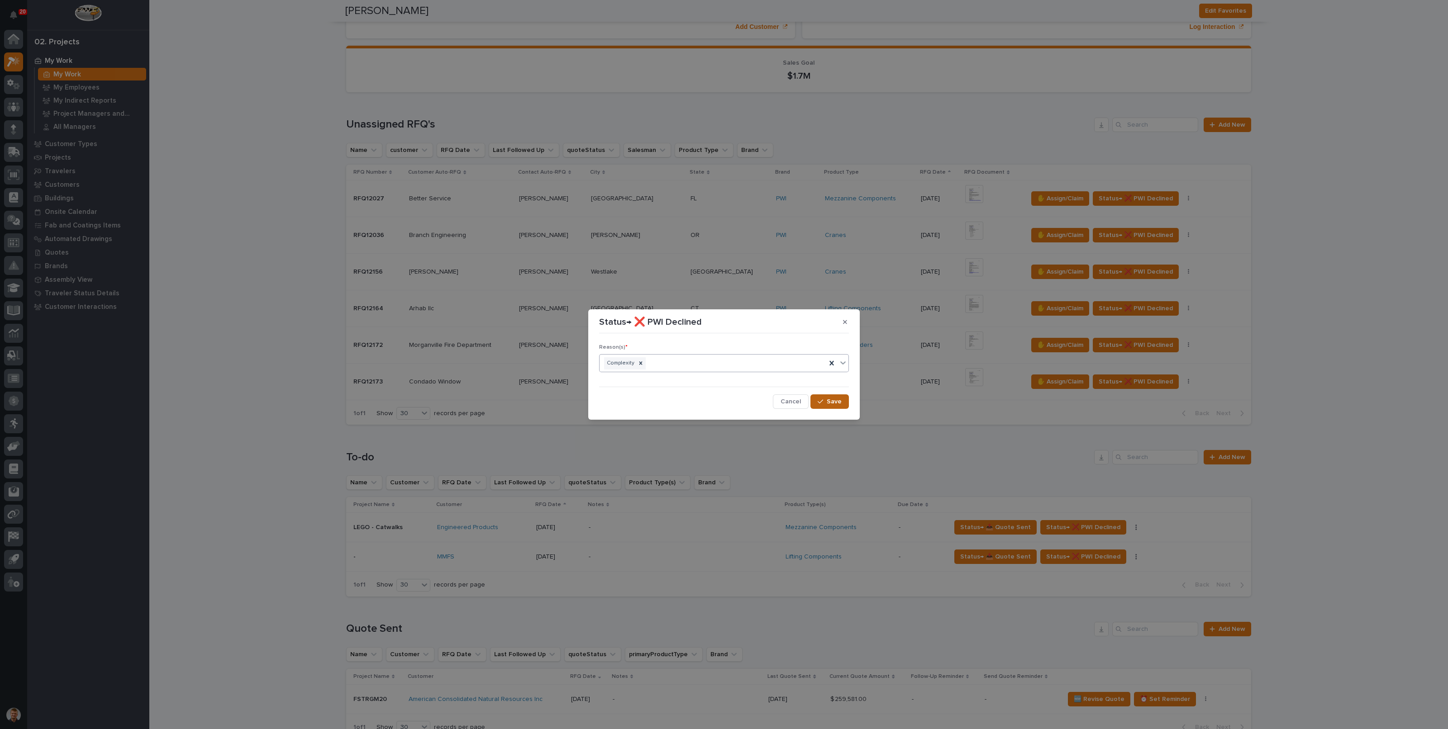
click at [844, 399] on button "Save" at bounding box center [829, 402] width 38 height 14
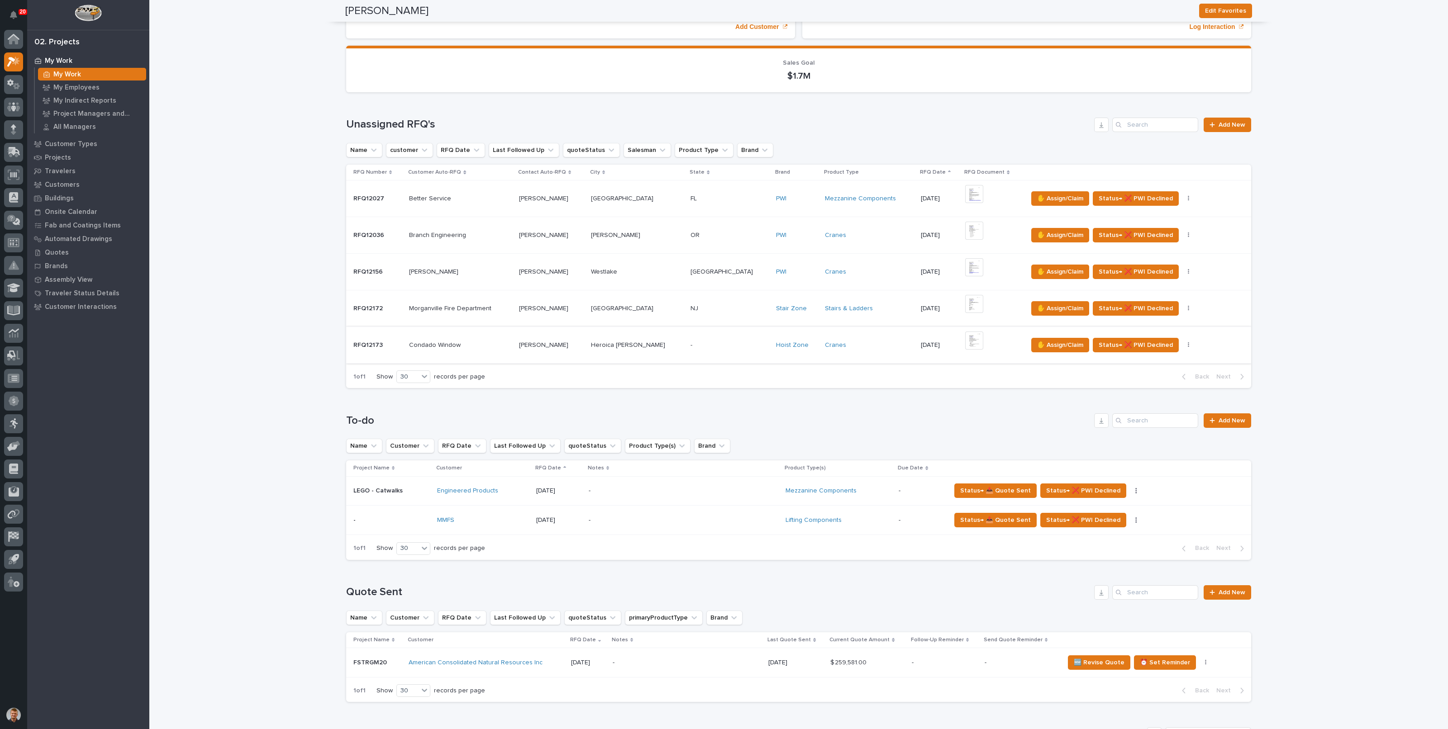
click at [965, 343] on img at bounding box center [974, 341] width 18 height 18
click at [965, 338] on img at bounding box center [974, 341] width 18 height 18
click at [965, 337] on img at bounding box center [974, 341] width 18 height 18
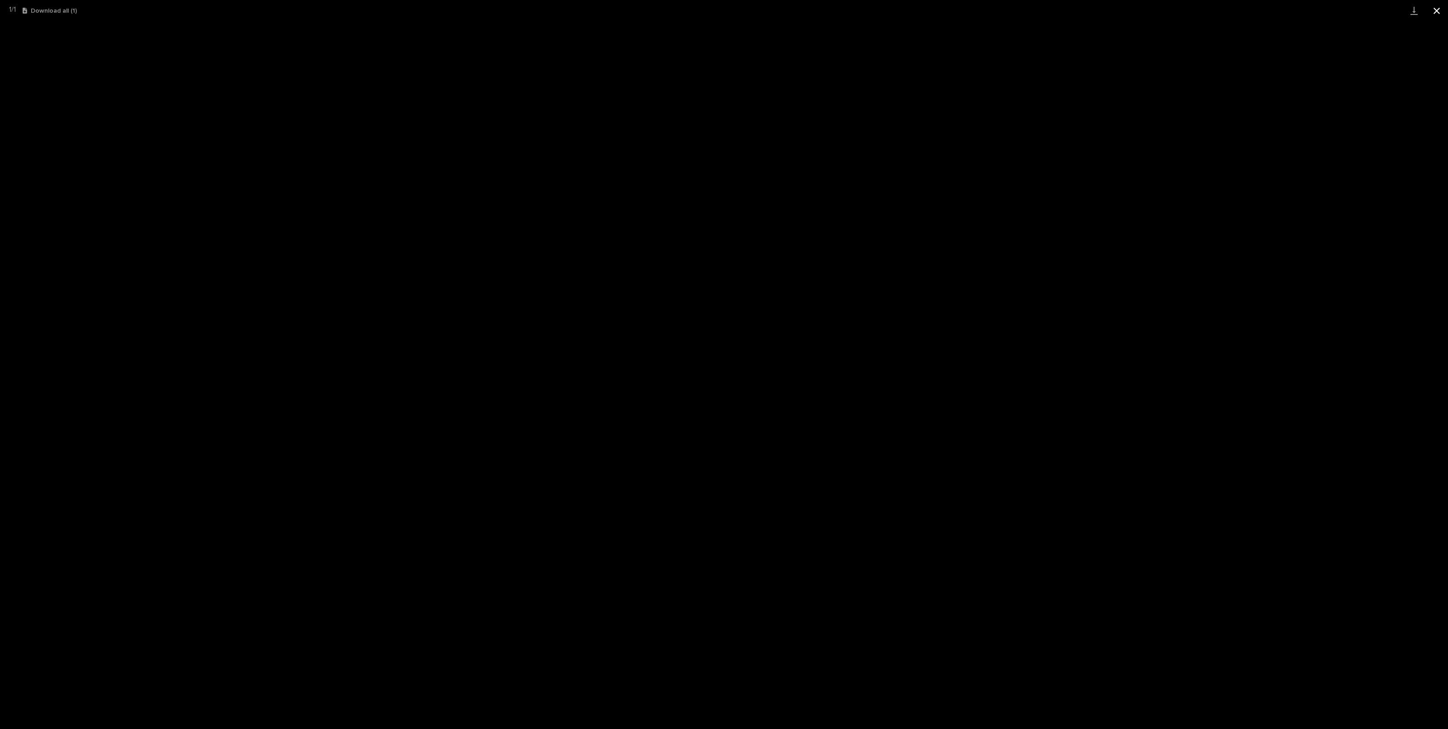
click at [1436, 14] on button "Close gallery" at bounding box center [1436, 10] width 23 height 21
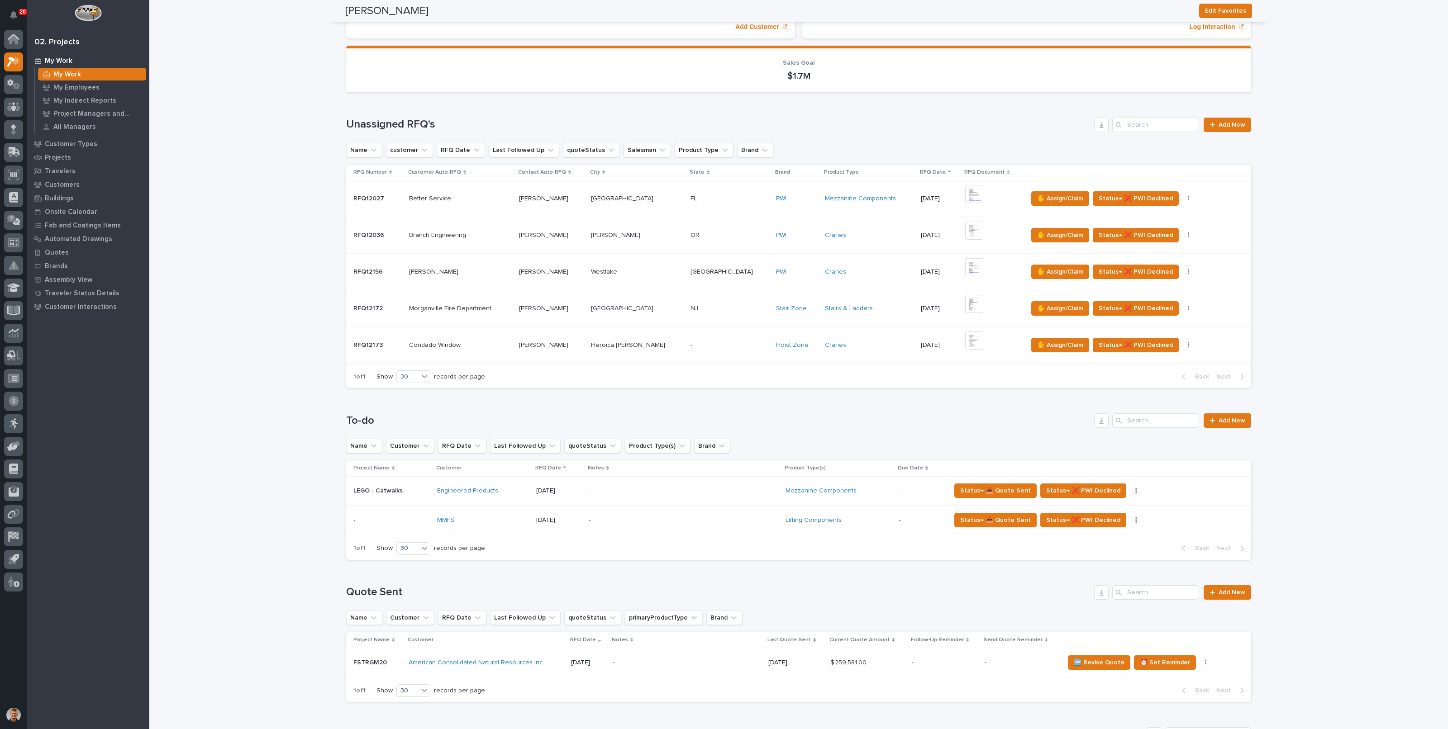
click at [519, 517] on div "MMFS" at bounding box center [483, 521] width 92 height 8
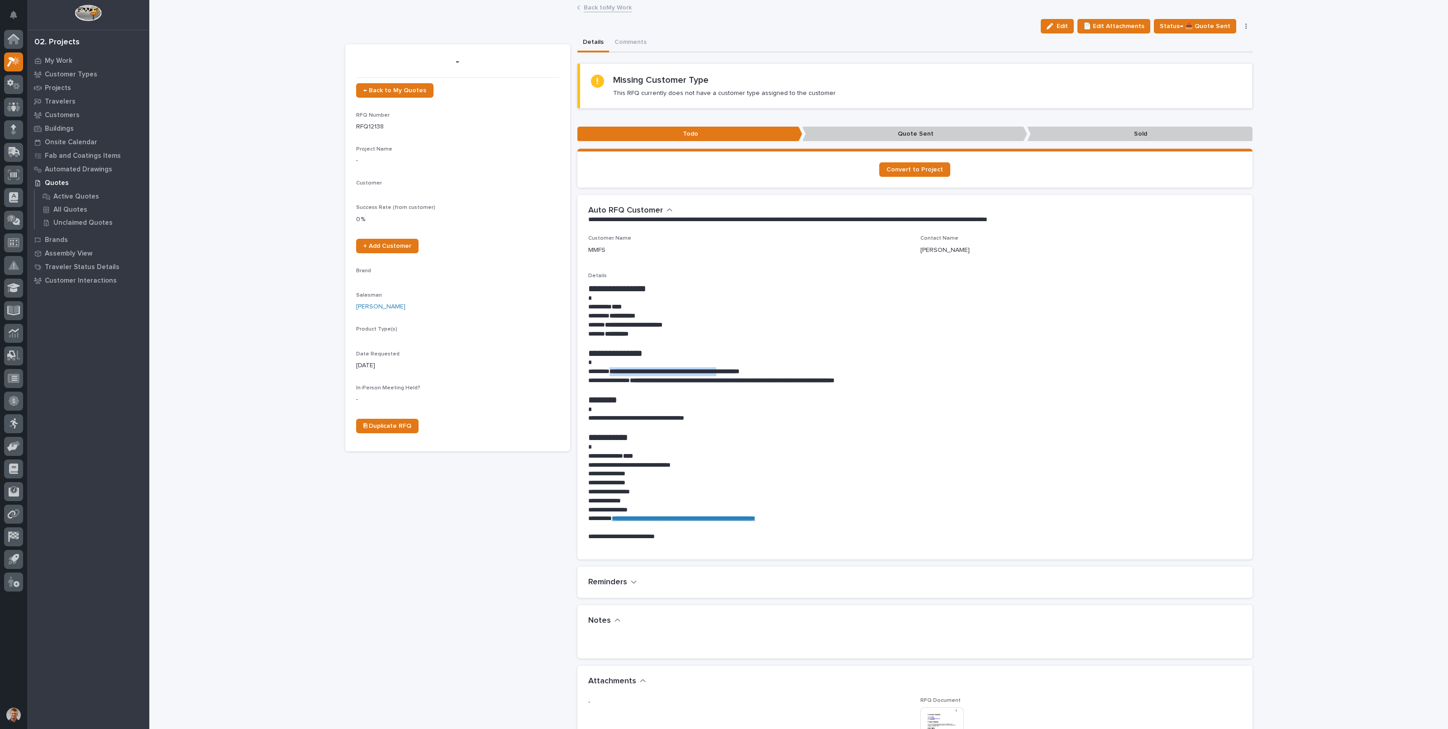
drag, startPoint x: 610, startPoint y: 370, endPoint x: 744, endPoint y: 368, distance: 134.4
click at [739, 368] on strong "**********" at bounding box center [675, 371] width 130 height 6
copy strong "**********"
click at [793, 310] on p "********* ****" at bounding box center [914, 307] width 653 height 9
drag, startPoint x: 677, startPoint y: 325, endPoint x: 602, endPoint y: 327, distance: 75.1
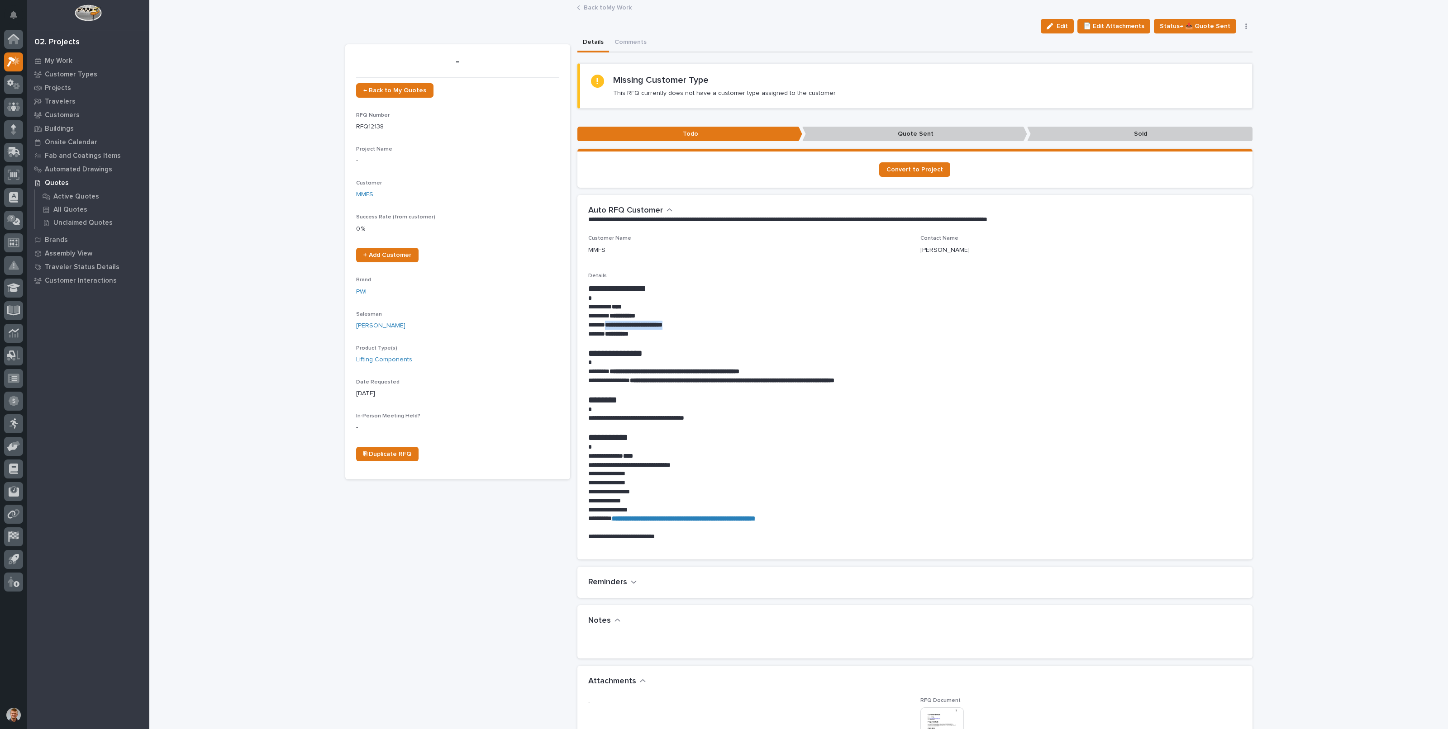
click at [602, 327] on p "**********" at bounding box center [914, 325] width 653 height 9
copy strong "**********"
click at [812, 261] on div "**********" at bounding box center [914, 392] width 653 height 314
click at [1068, 26] on span "Edit" at bounding box center [1062, 26] width 11 height 8
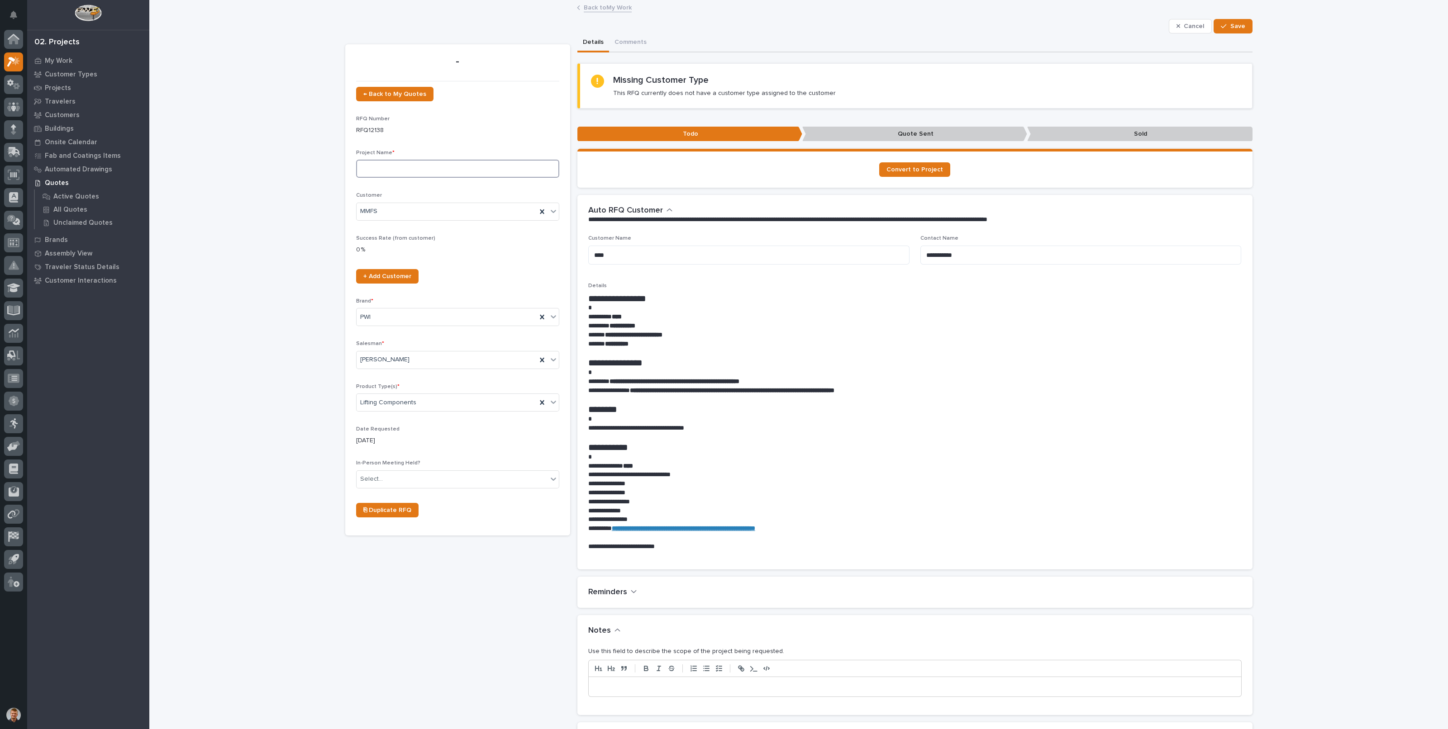
click at [383, 172] on input at bounding box center [457, 169] width 203 height 18
type input "e"
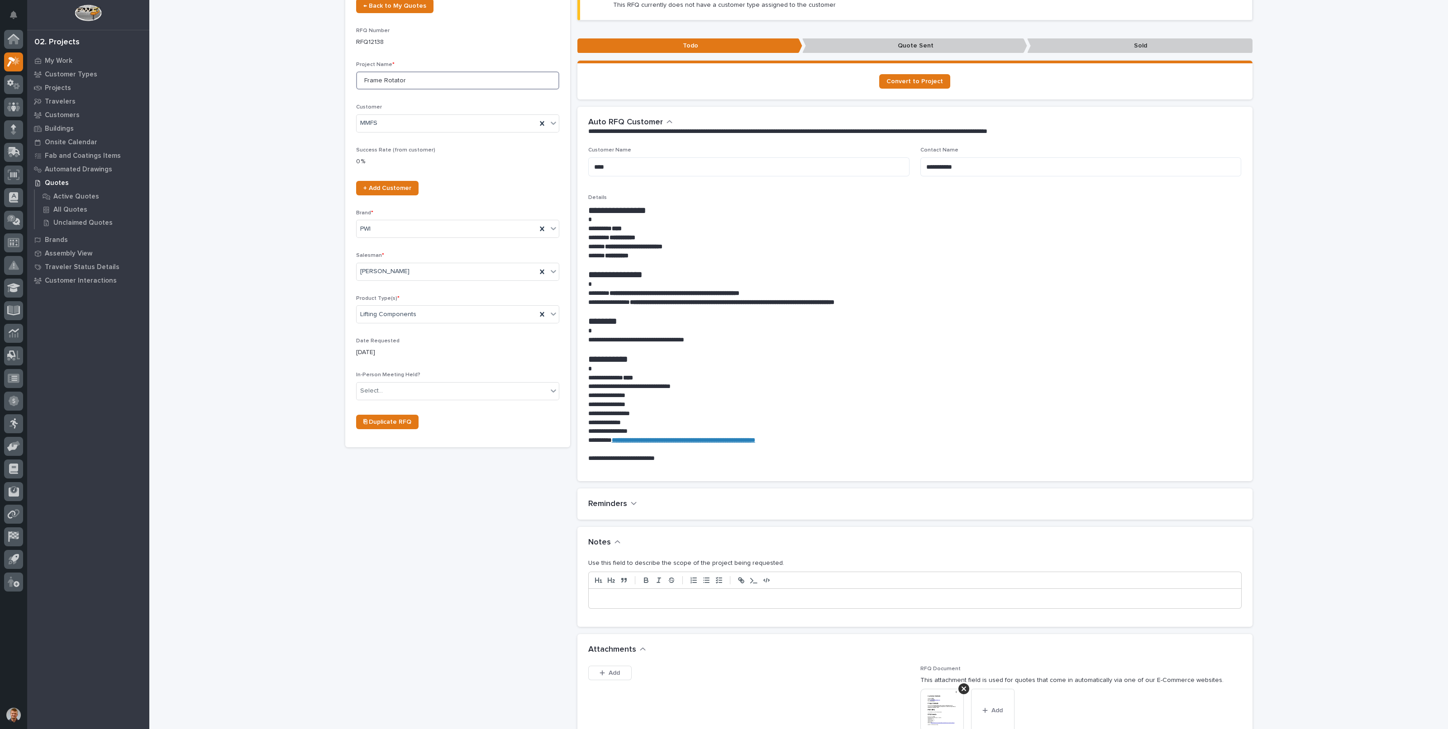
scroll to position [226, 0]
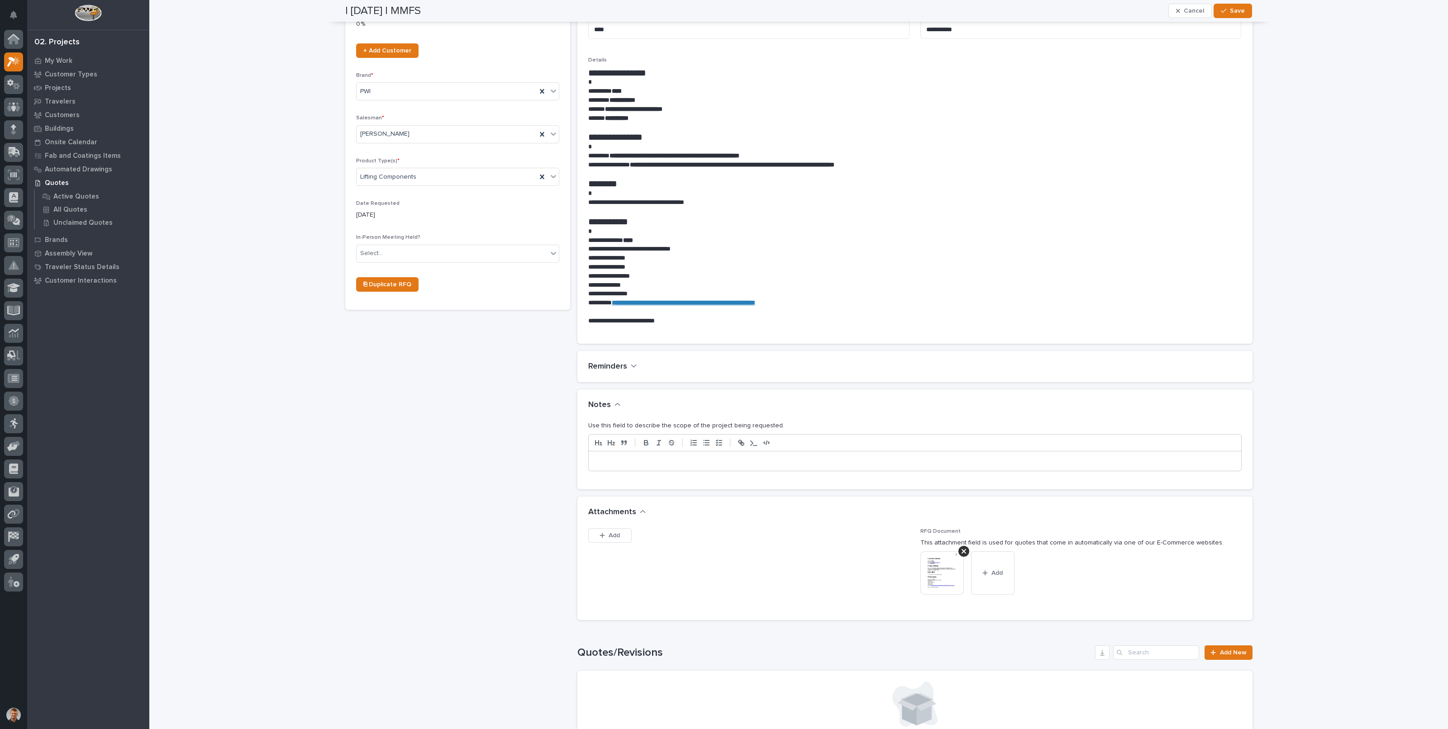
type input "Frame Rotator"
click at [664, 464] on p at bounding box center [915, 461] width 639 height 9
click at [1220, 5] on button "Save" at bounding box center [1233, 11] width 38 height 14
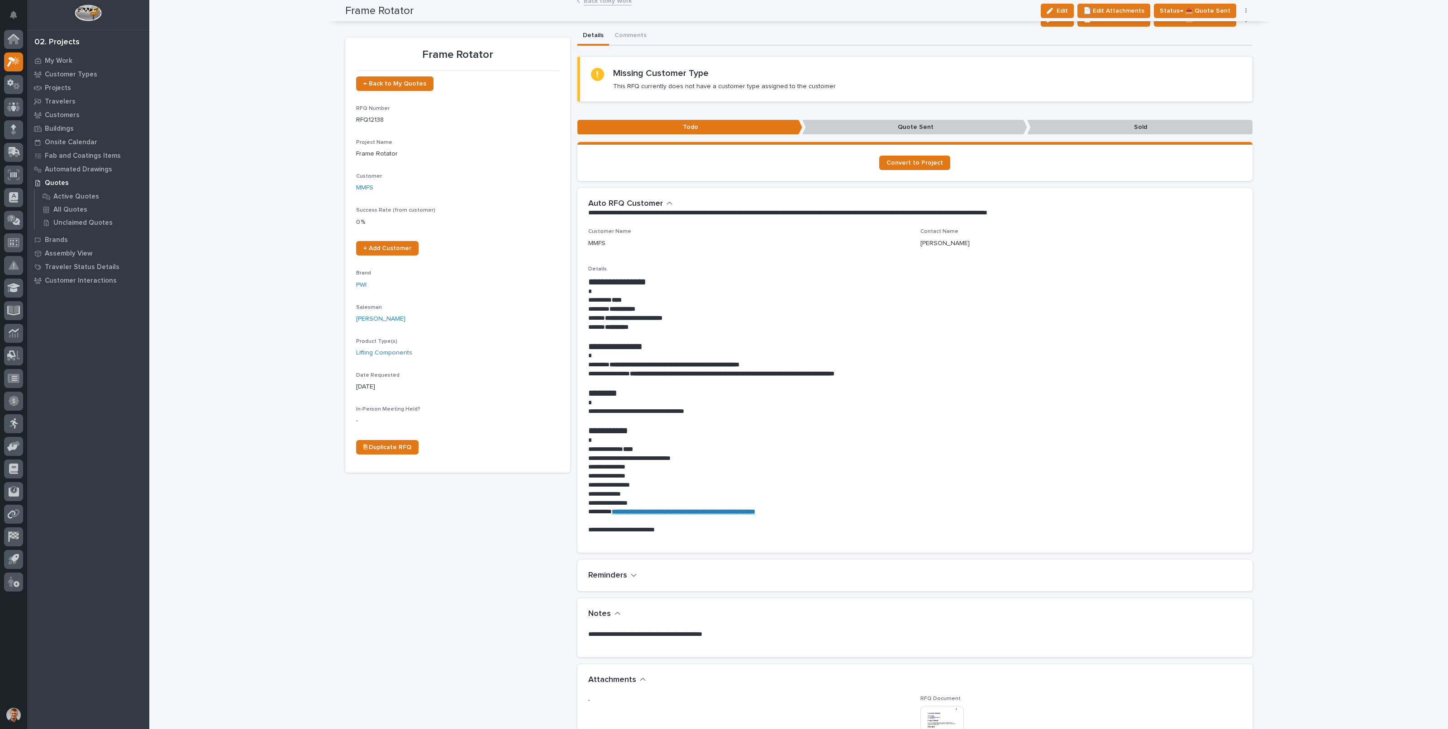
scroll to position [0, 0]
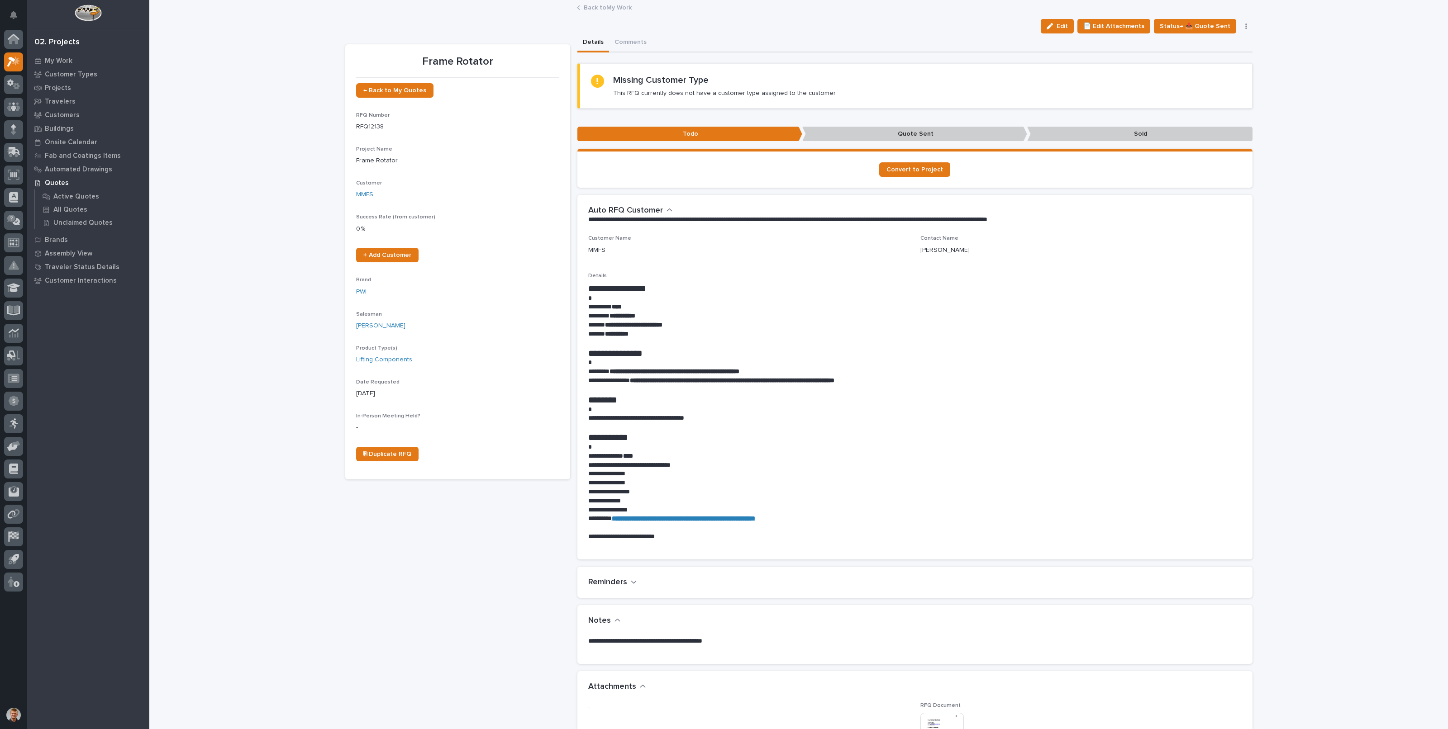
click at [586, 14] on div "Back to My Work" at bounding box center [798, 8] width 453 height 13
click at [586, 11] on link "Back to My Work" at bounding box center [608, 7] width 48 height 10
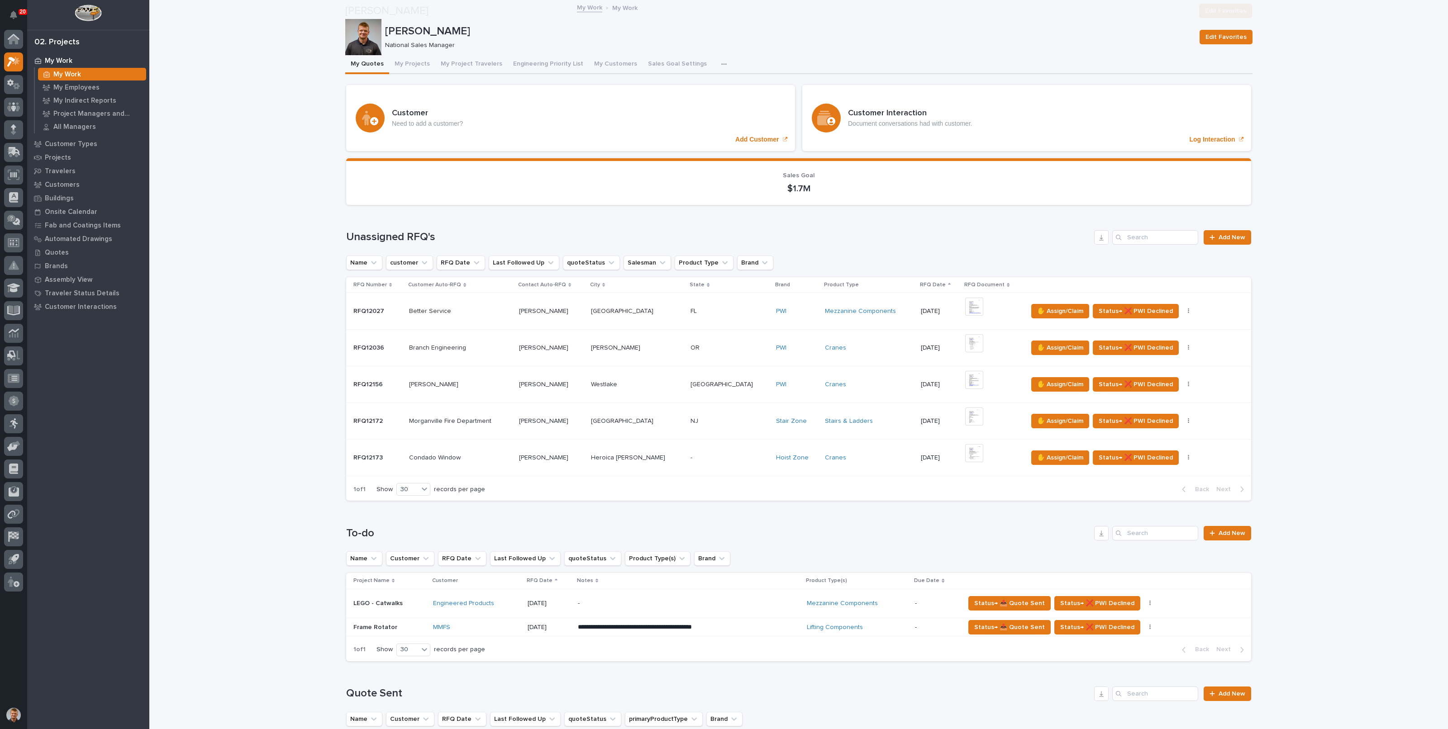
scroll to position [395, 0]
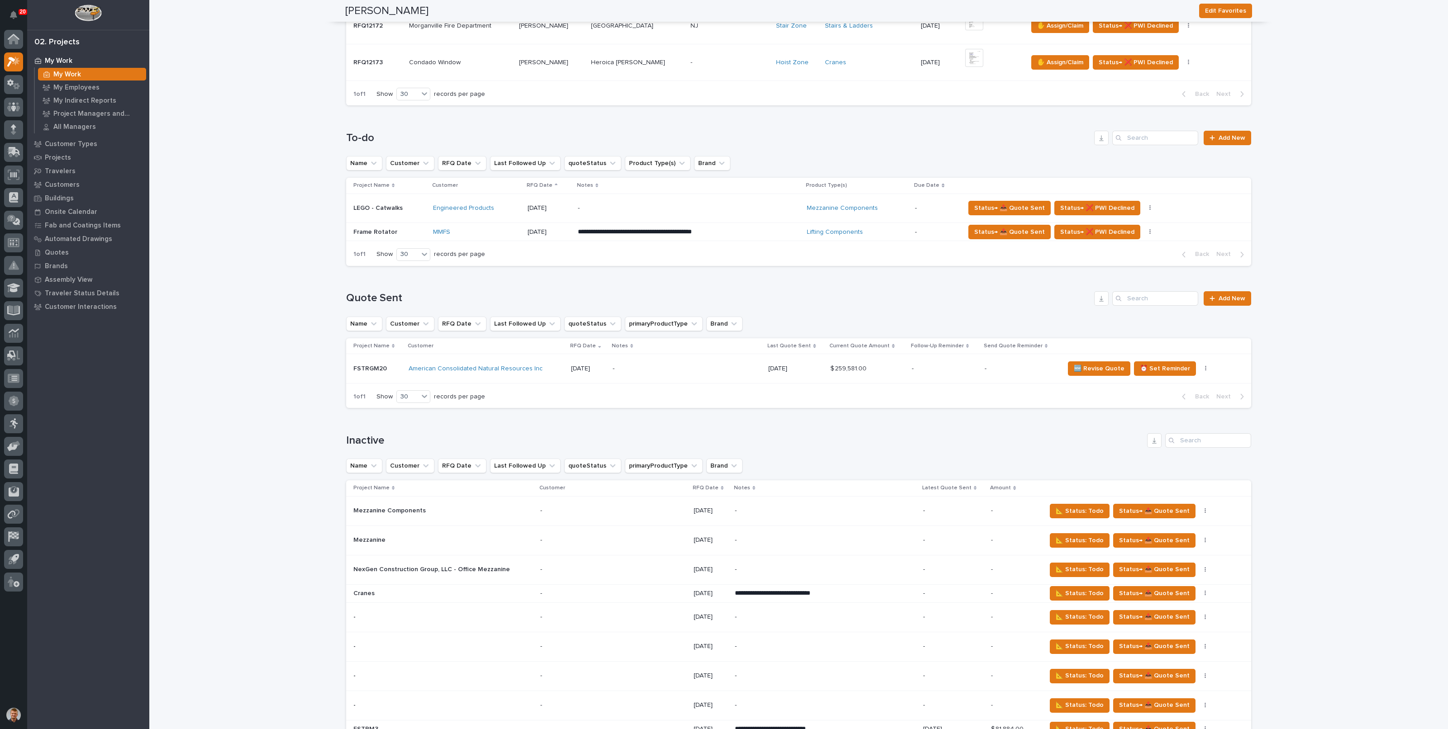
click at [597, 205] on p "-" at bounding box center [657, 209] width 158 height 8
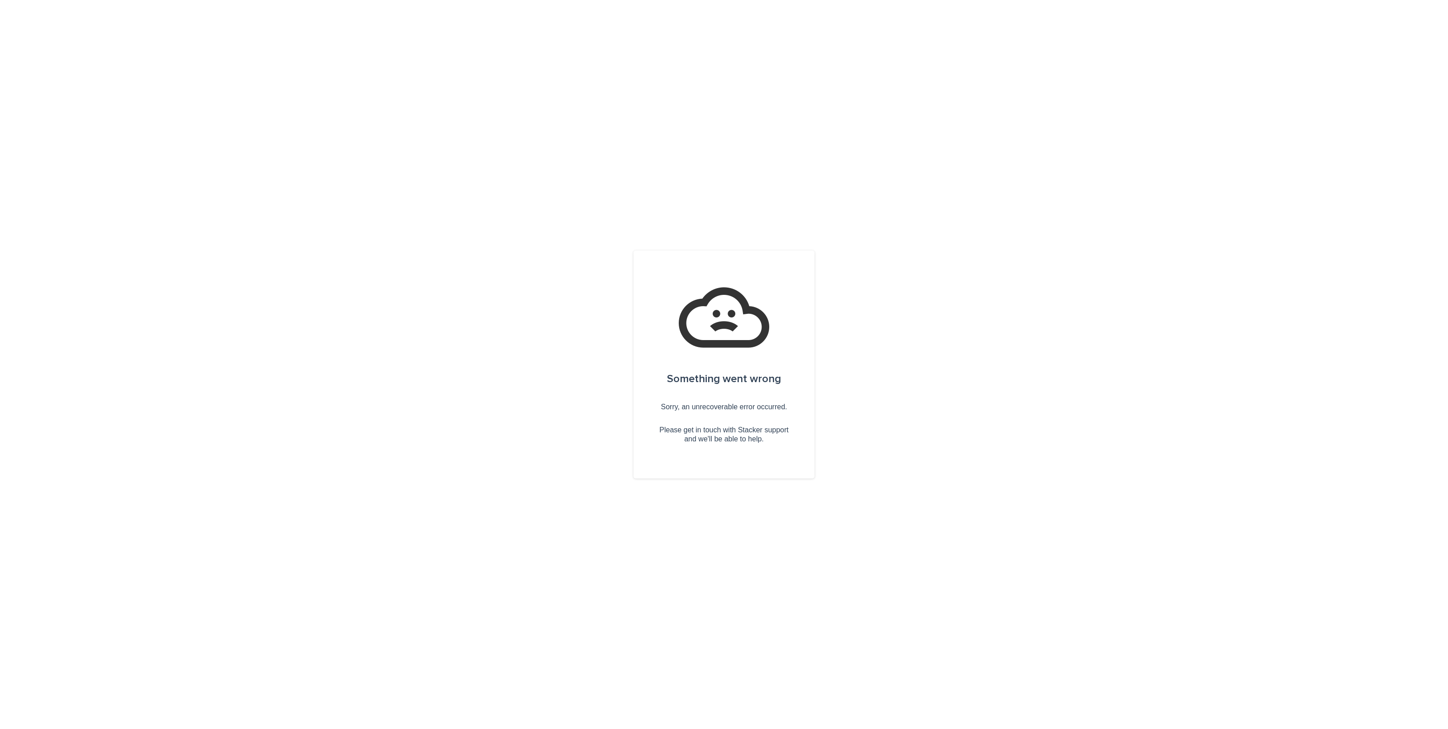
click at [206, 149] on div "Something went wrong Sorry, an unrecoverable error occurred. Please get in touc…" at bounding box center [724, 364] width 1448 height 729
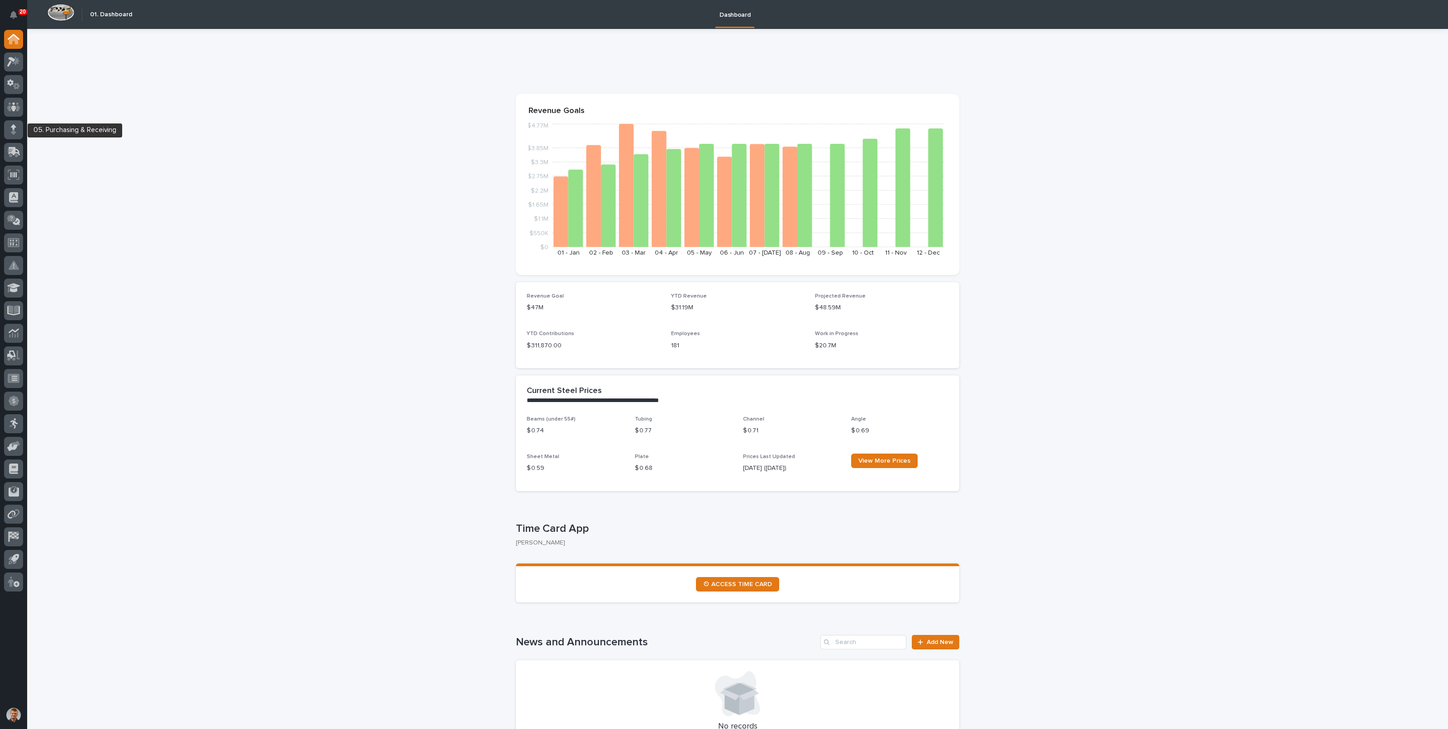
click at [13, 140] on div at bounding box center [13, 131] width 19 height 23
click at [12, 145] on div at bounding box center [13, 152] width 19 height 19
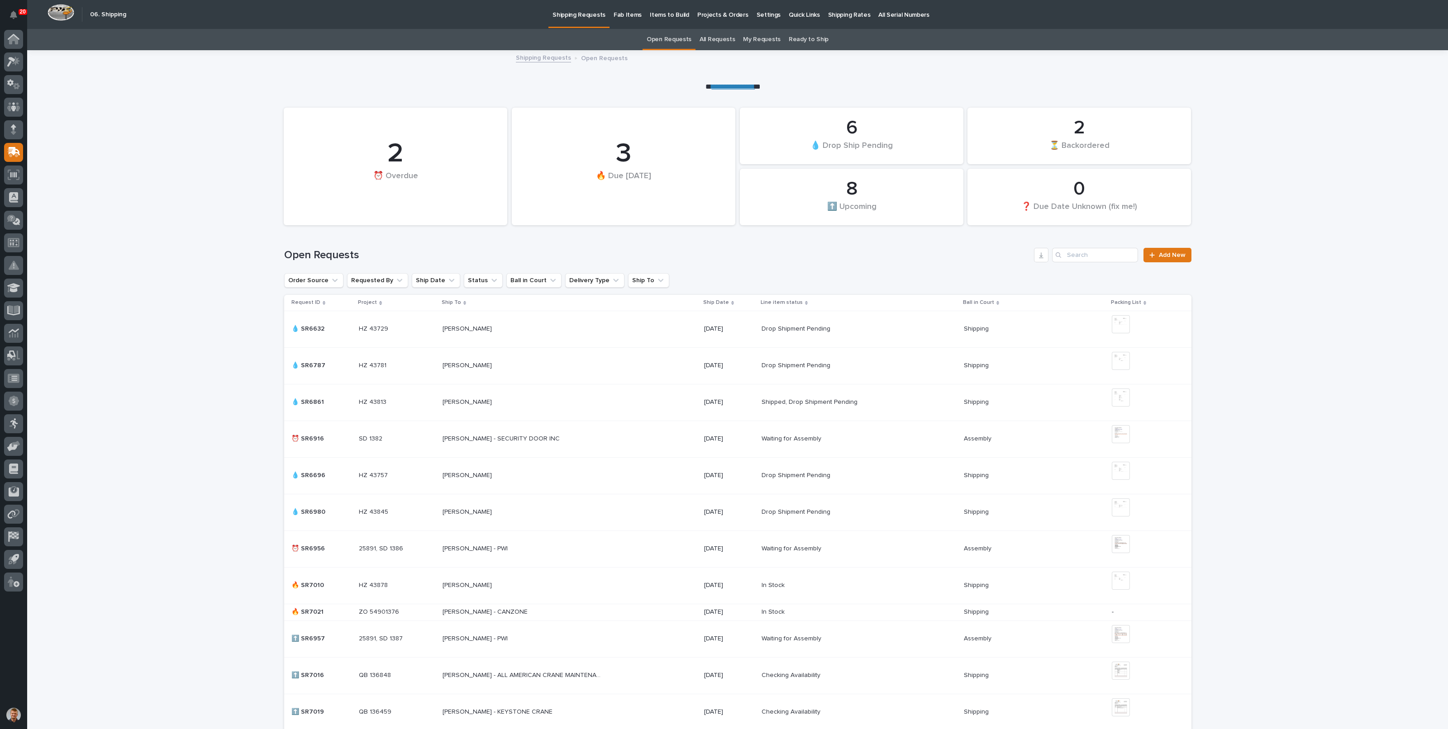
click at [828, 12] on p "Shipping Rates" at bounding box center [849, 9] width 43 height 19
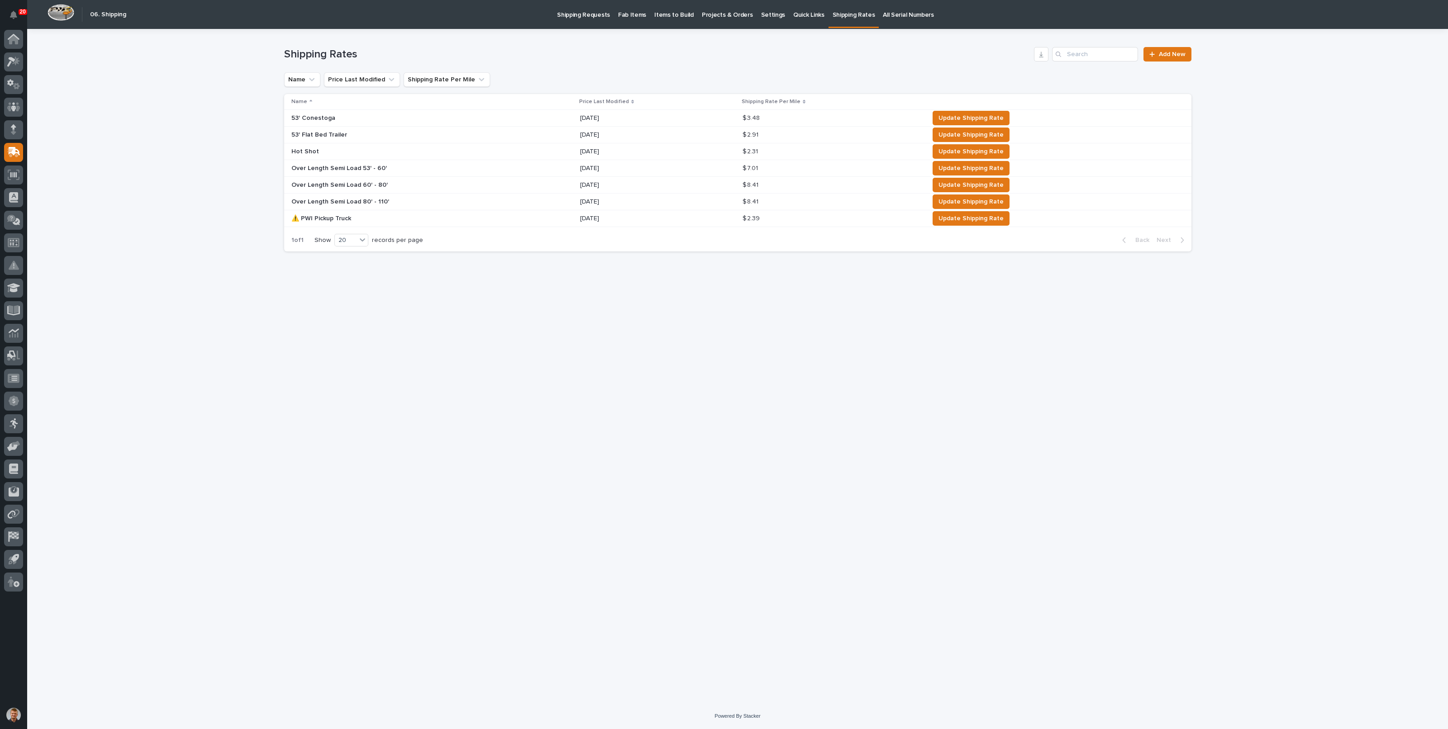
click at [1309, 225] on div "Loading... Saving… Loading... Saving… Shipping Rates Add New Name Price Last Mo…" at bounding box center [737, 366] width 1421 height 675
